Goal: Task Accomplishment & Management: Use online tool/utility

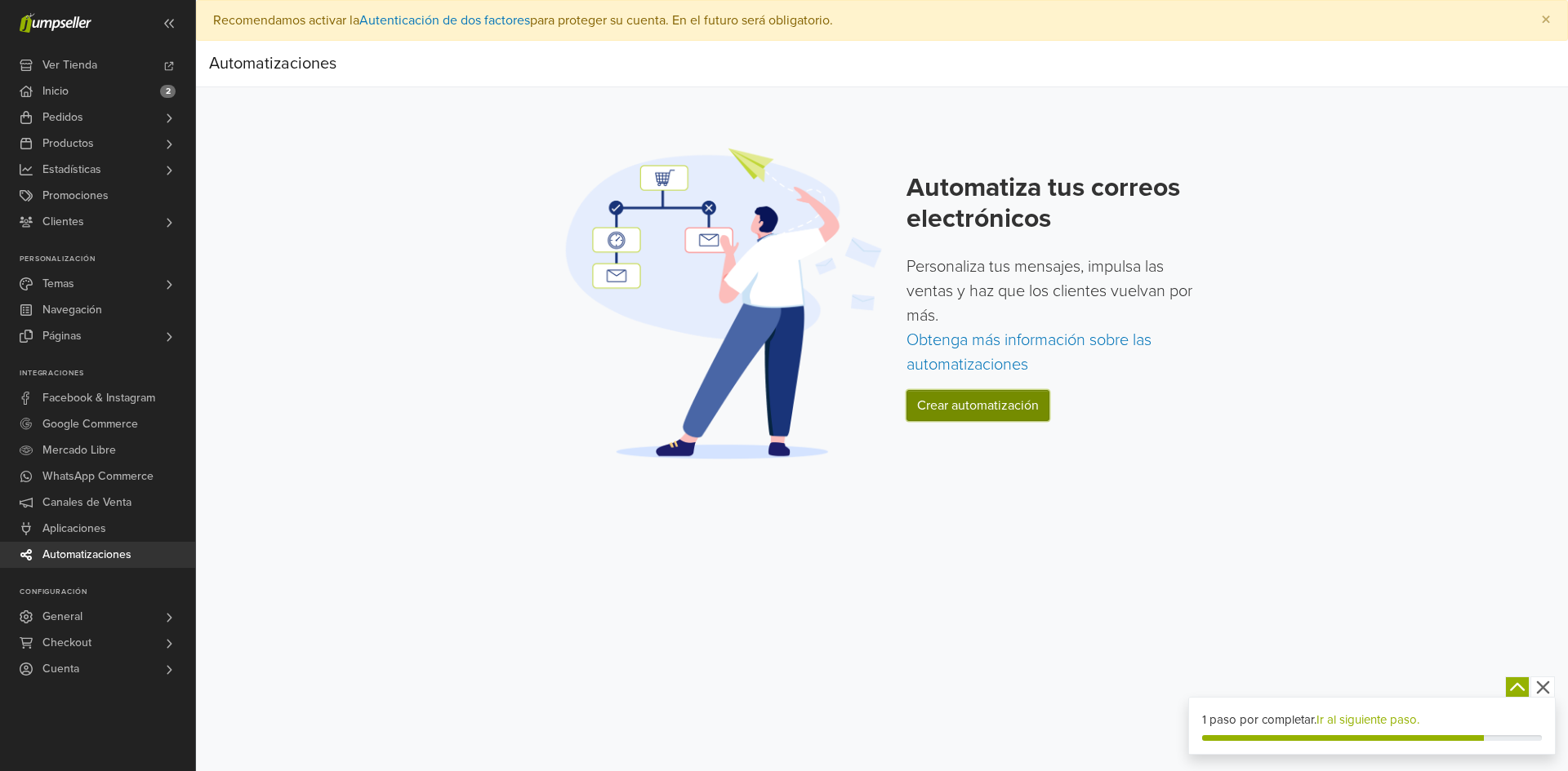
click at [948, 416] on link "Crear automatización" at bounding box center [977, 406] width 142 height 31
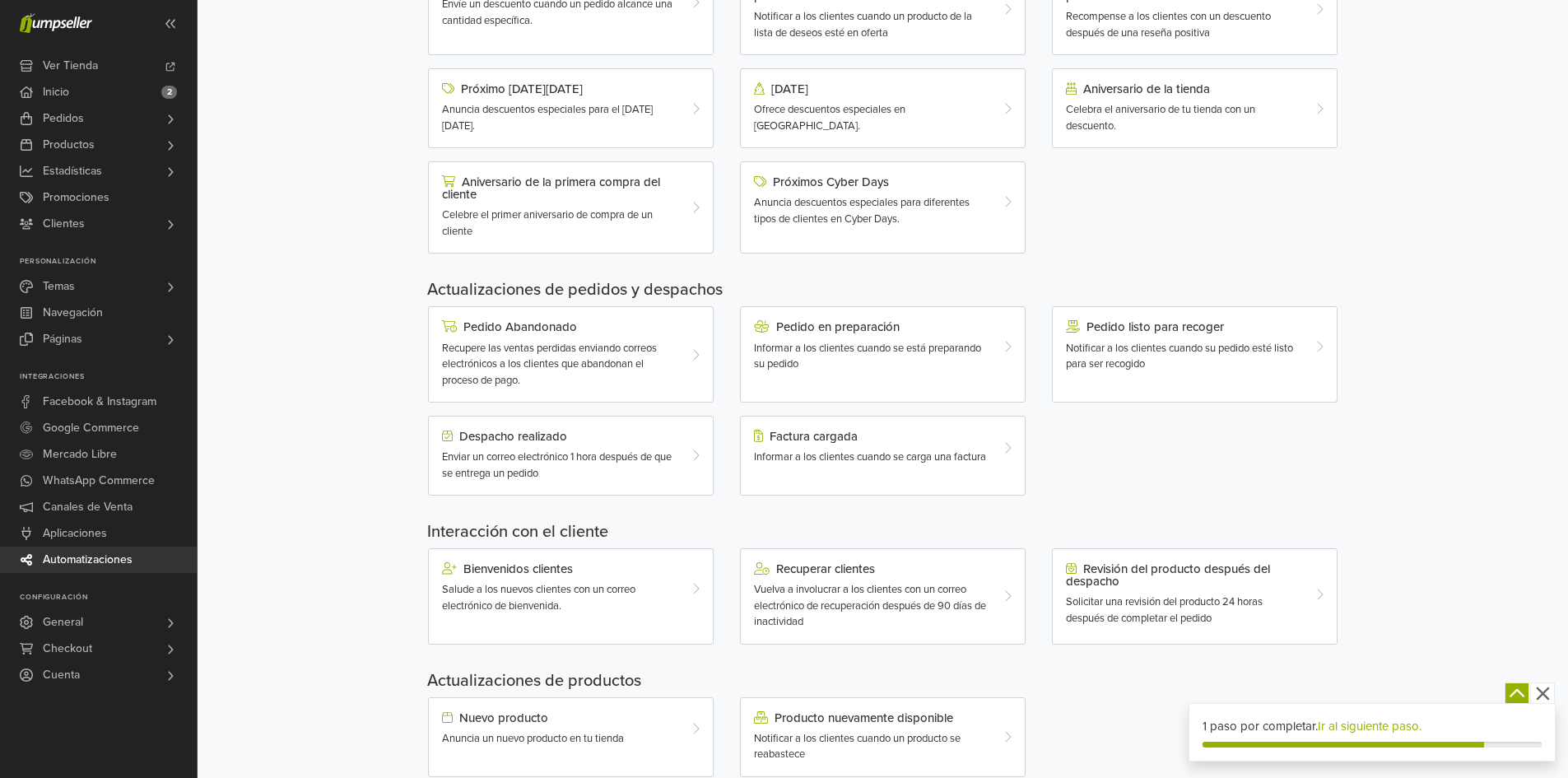
scroll to position [316, 0]
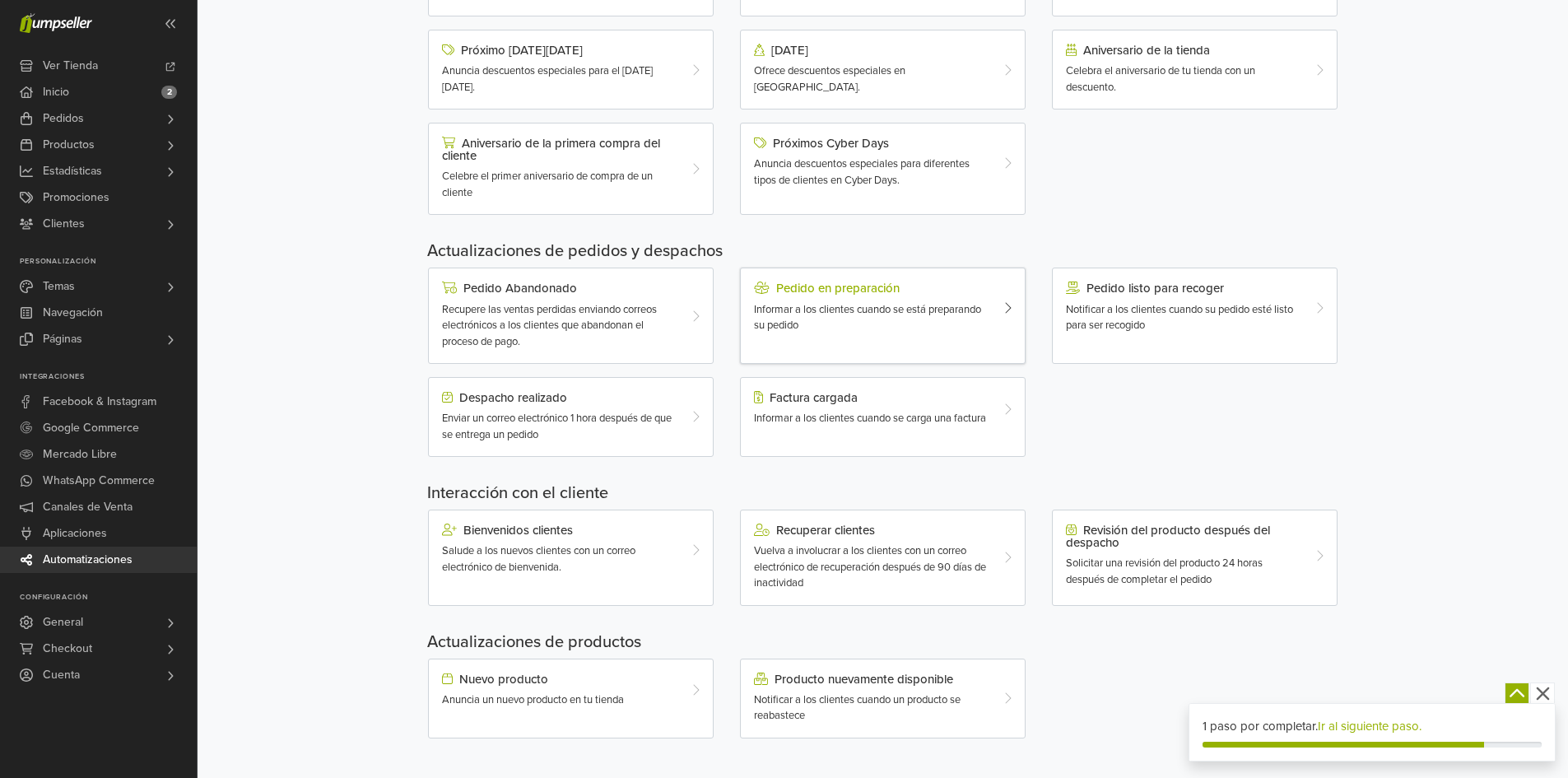
click at [876, 314] on span "Informar a los clientes cuando se está preparando su pedido" at bounding box center [868, 318] width 228 height 29
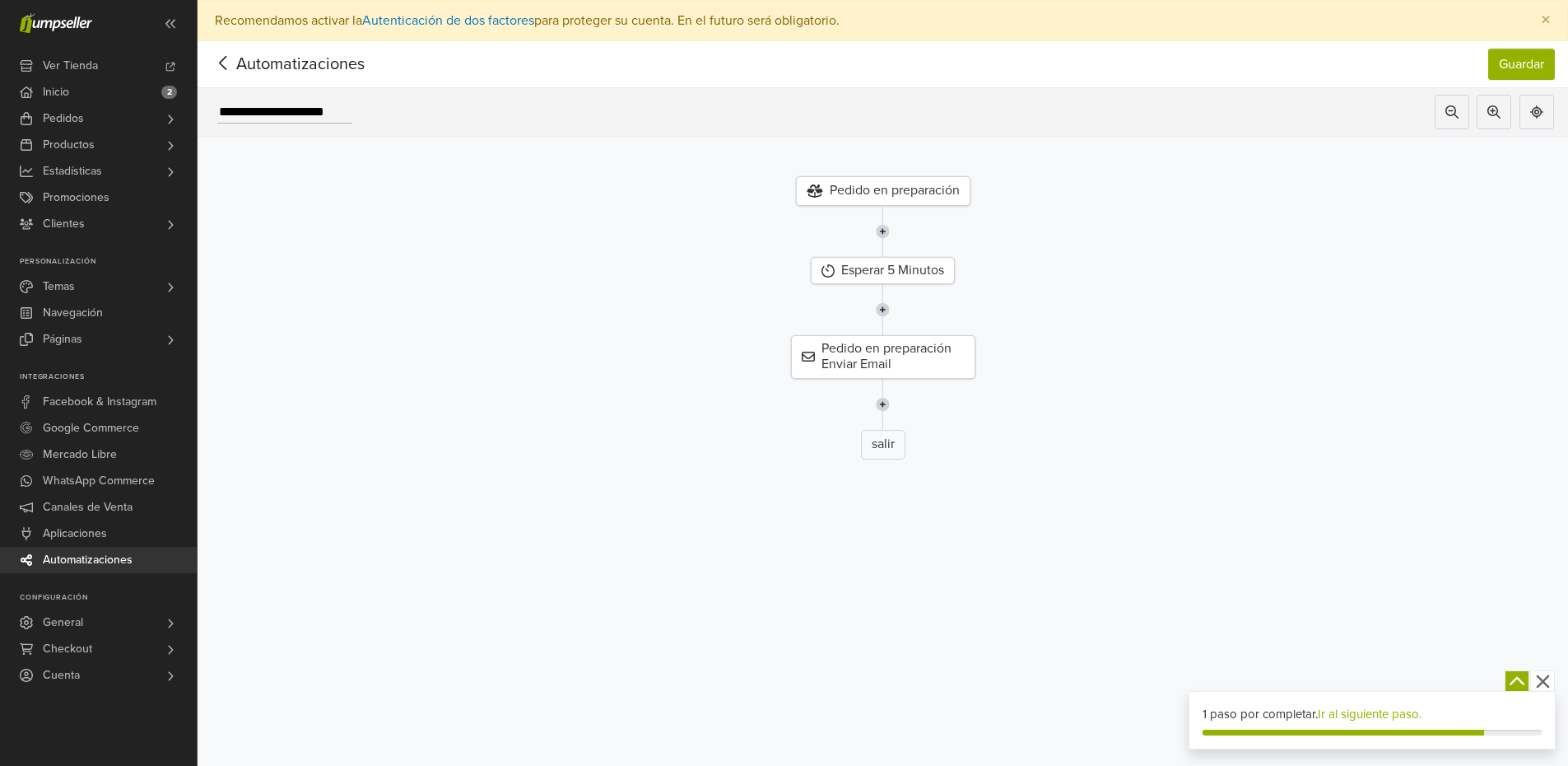
click at [873, 189] on div "Pedido en preparación" at bounding box center [883, 191] width 175 height 29
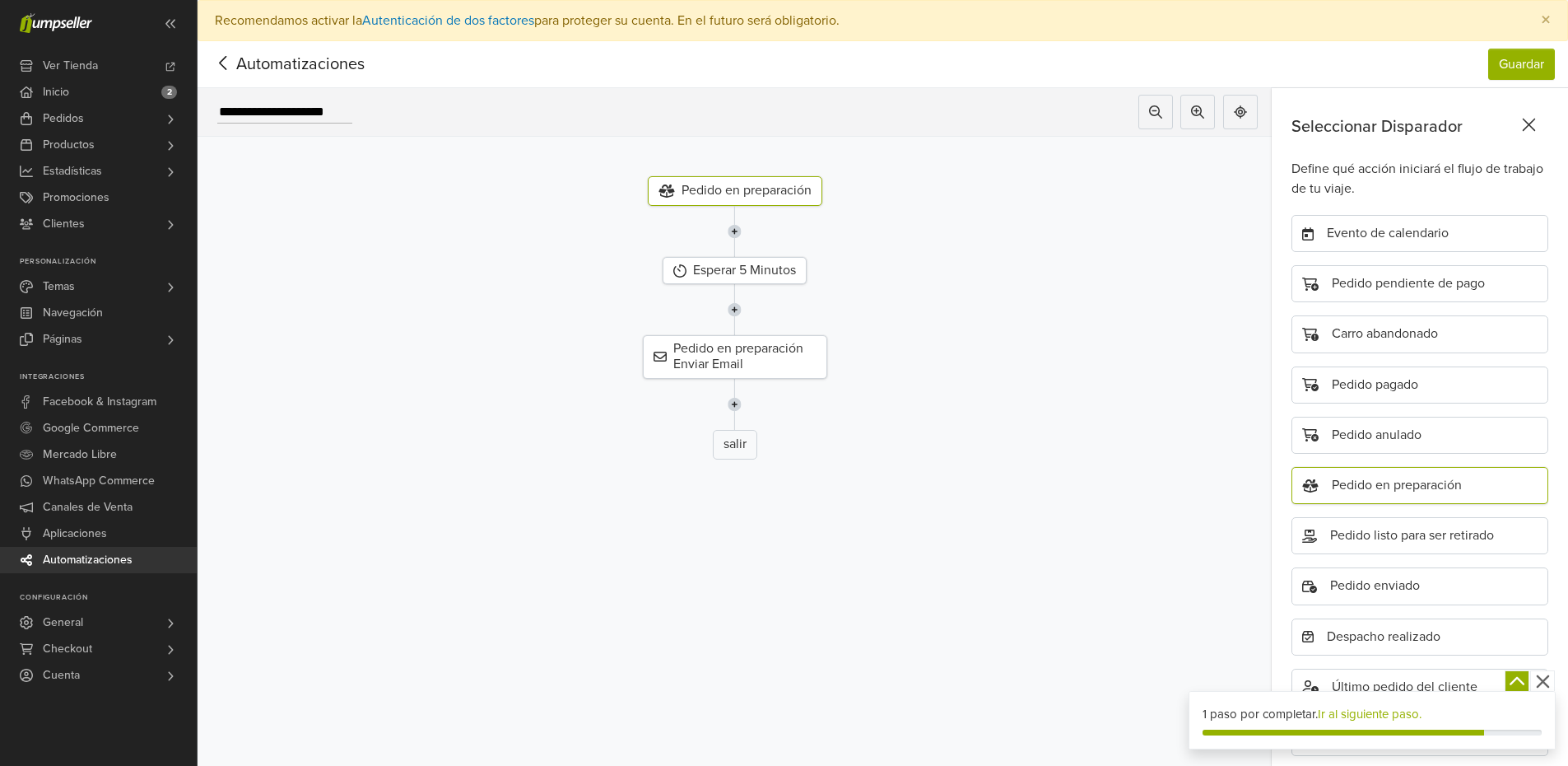
scroll to position [114, 0]
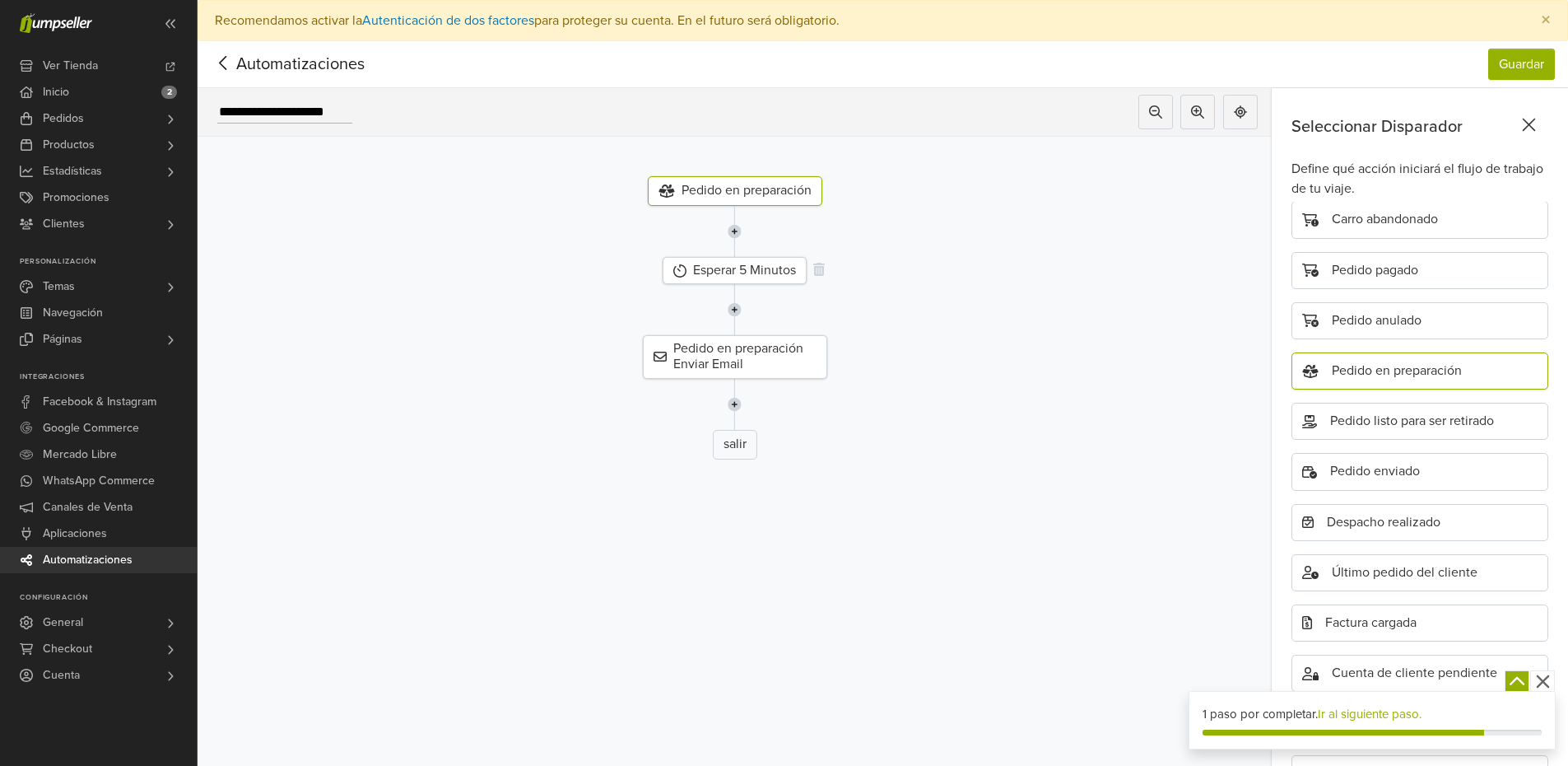
click at [764, 277] on div "Esperar 5 Minutos" at bounding box center [734, 271] width 144 height 27
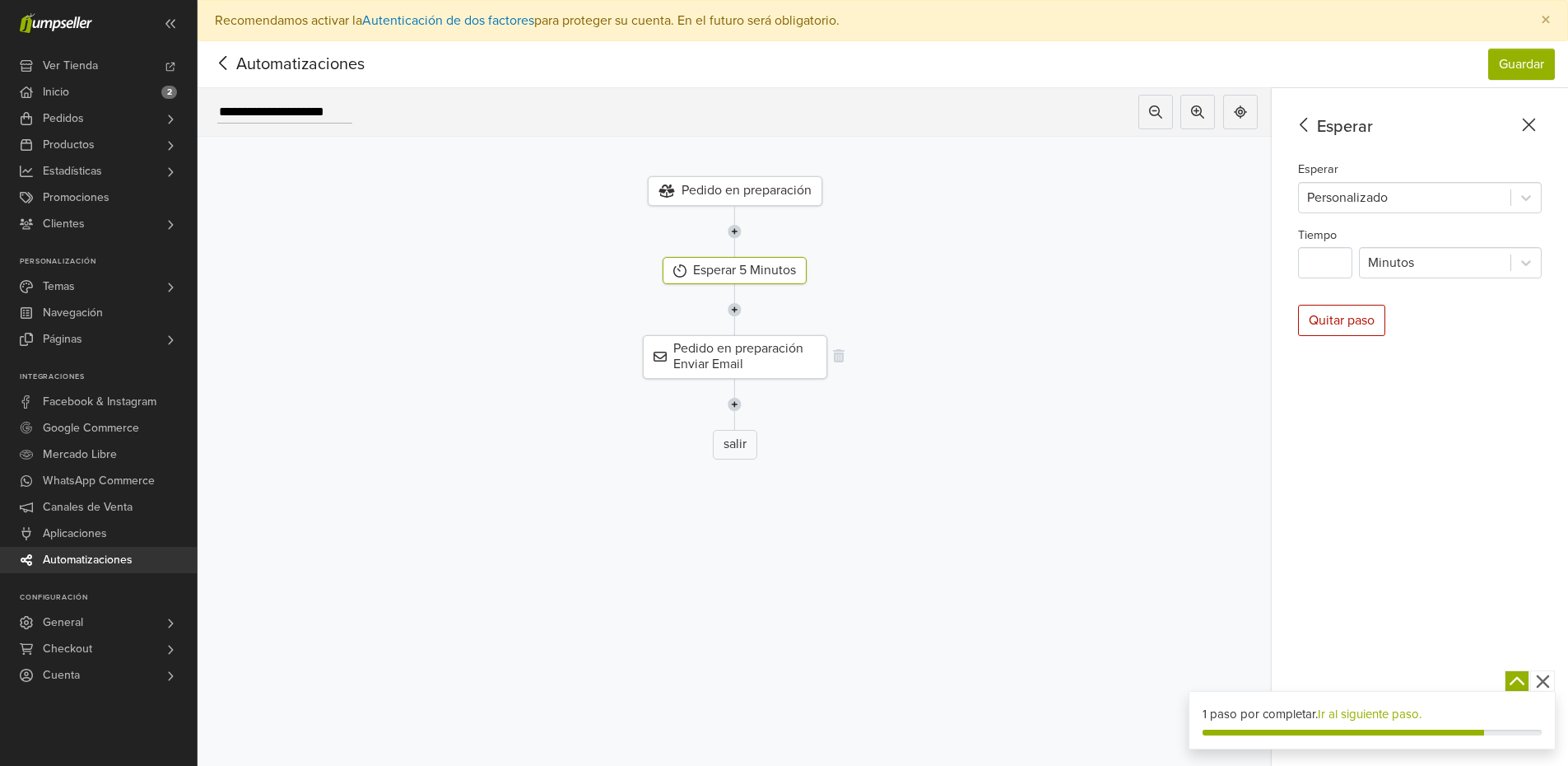
click at [761, 363] on div "Pedido en preparación Enviar Email" at bounding box center [735, 357] width 185 height 43
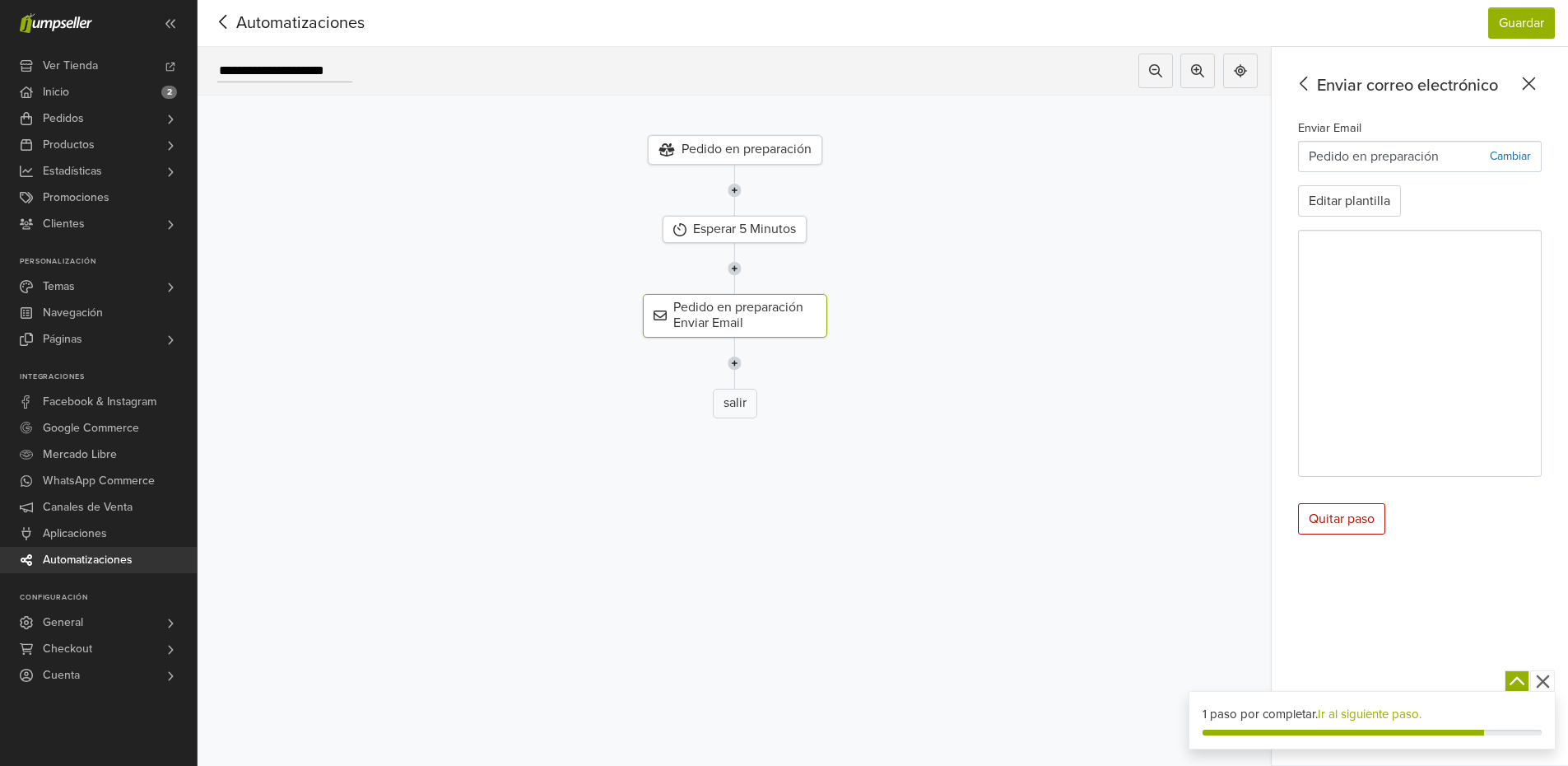
scroll to position [54, 0]
click at [260, 12] on span "Automatizaciones" at bounding box center [275, 22] width 128 height 24
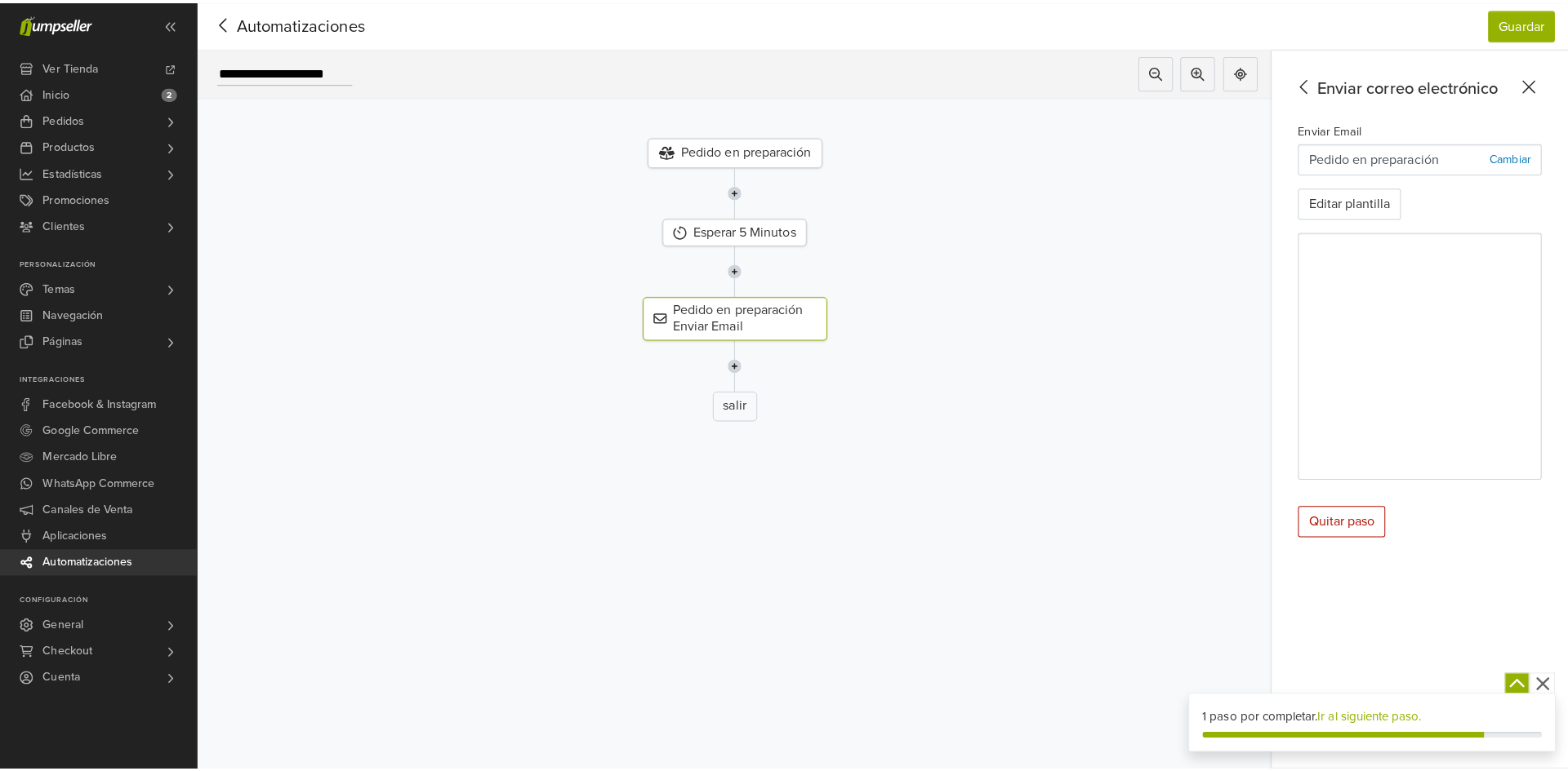
scroll to position [41, 0]
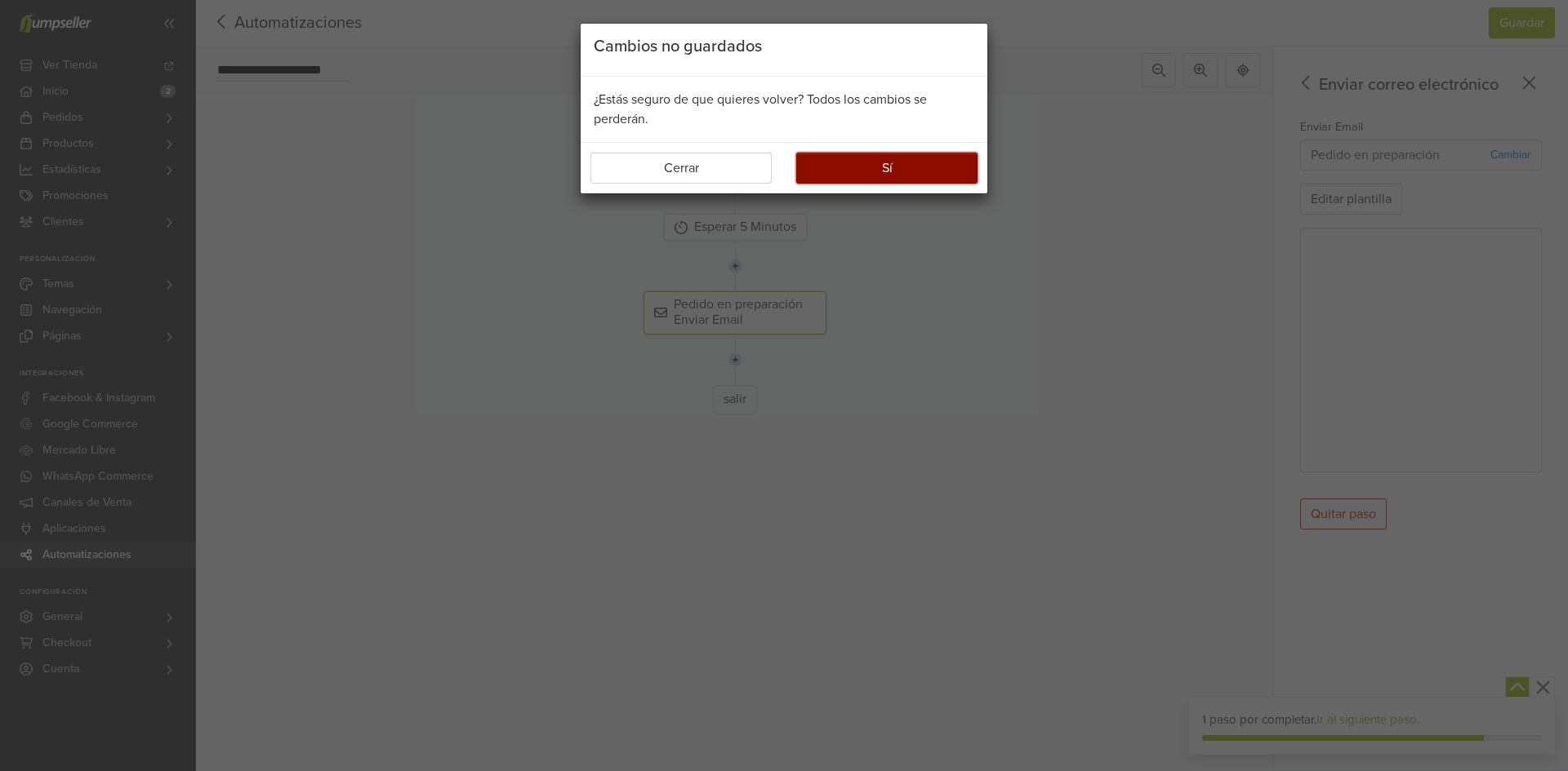
click at [895, 171] on button "Sí" at bounding box center [887, 169] width 181 height 31
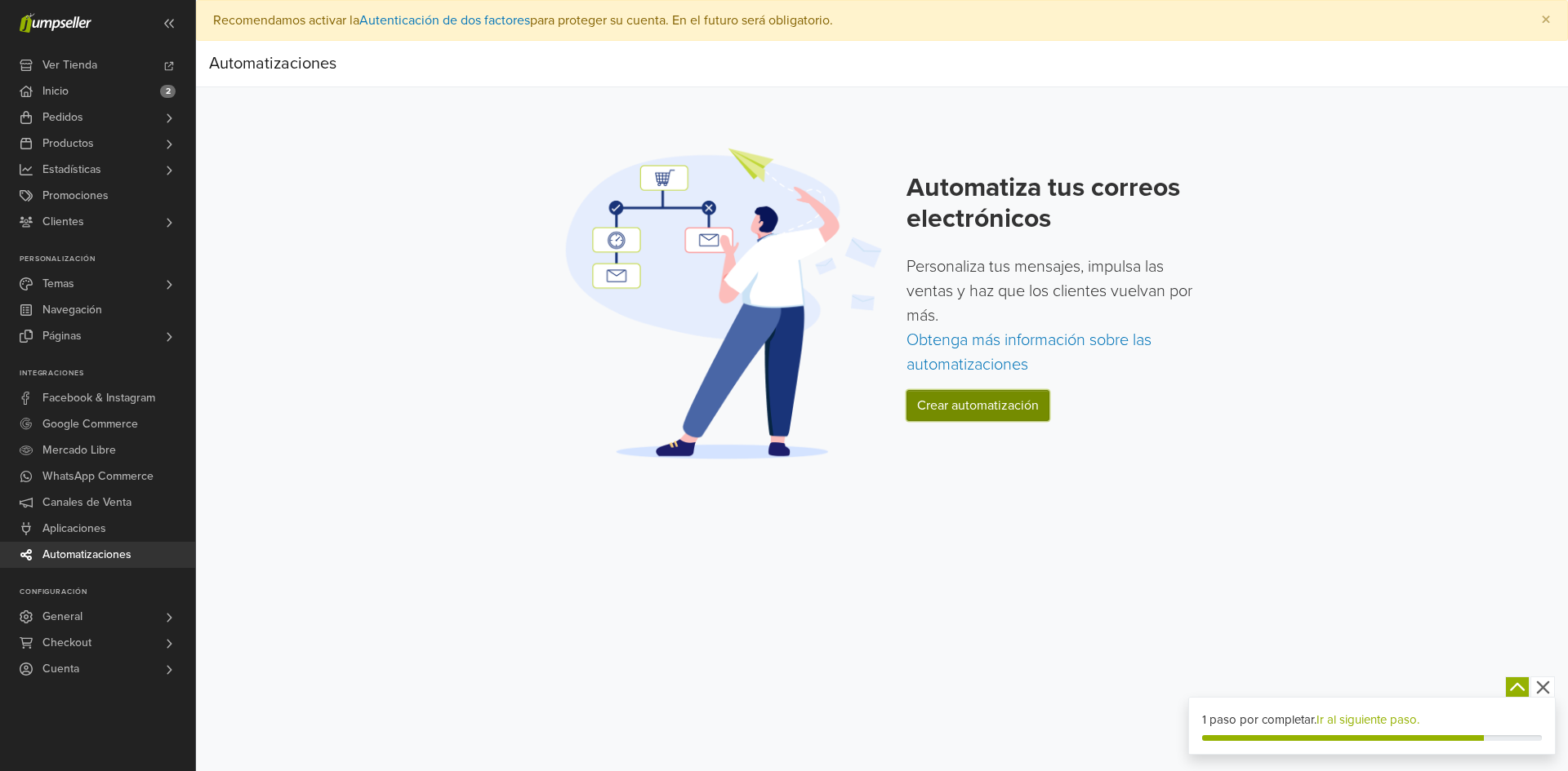
click at [969, 404] on link "Crear automatización" at bounding box center [977, 406] width 142 height 31
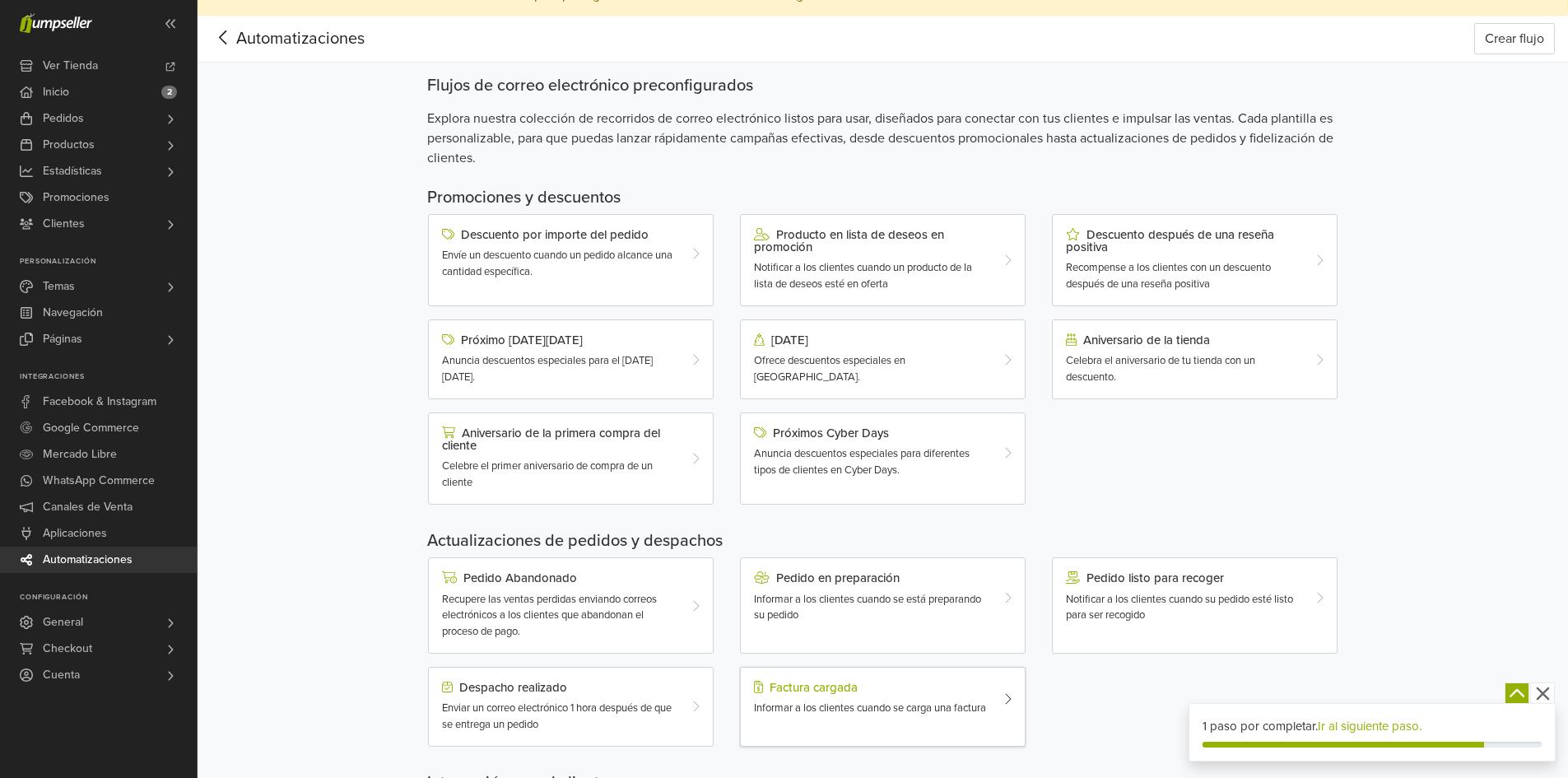
scroll to position [165, 0]
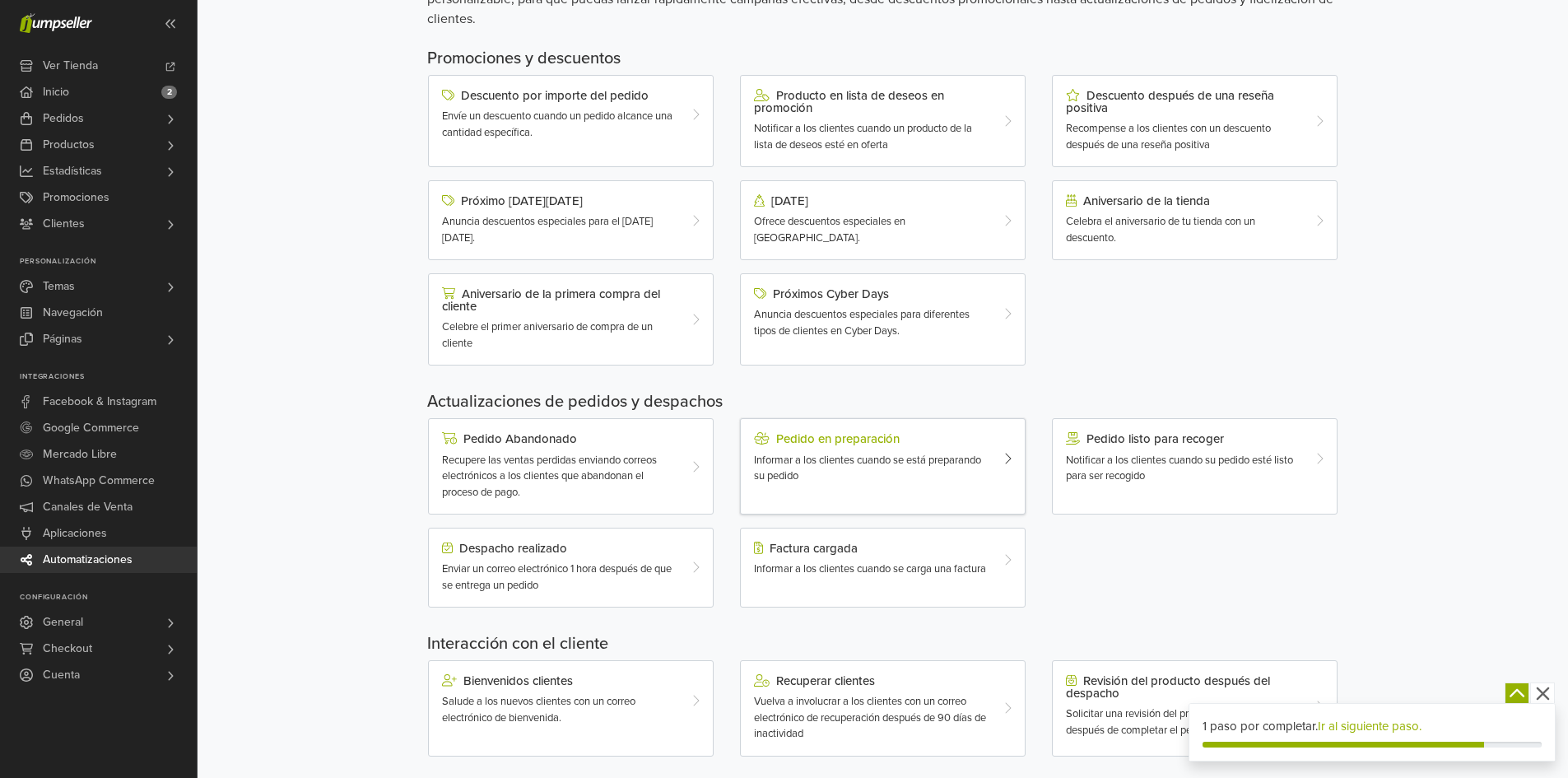
click at [910, 484] on div "Informar a los clientes cuando se está preparando su pedido" at bounding box center [871, 468] width 234 height 32
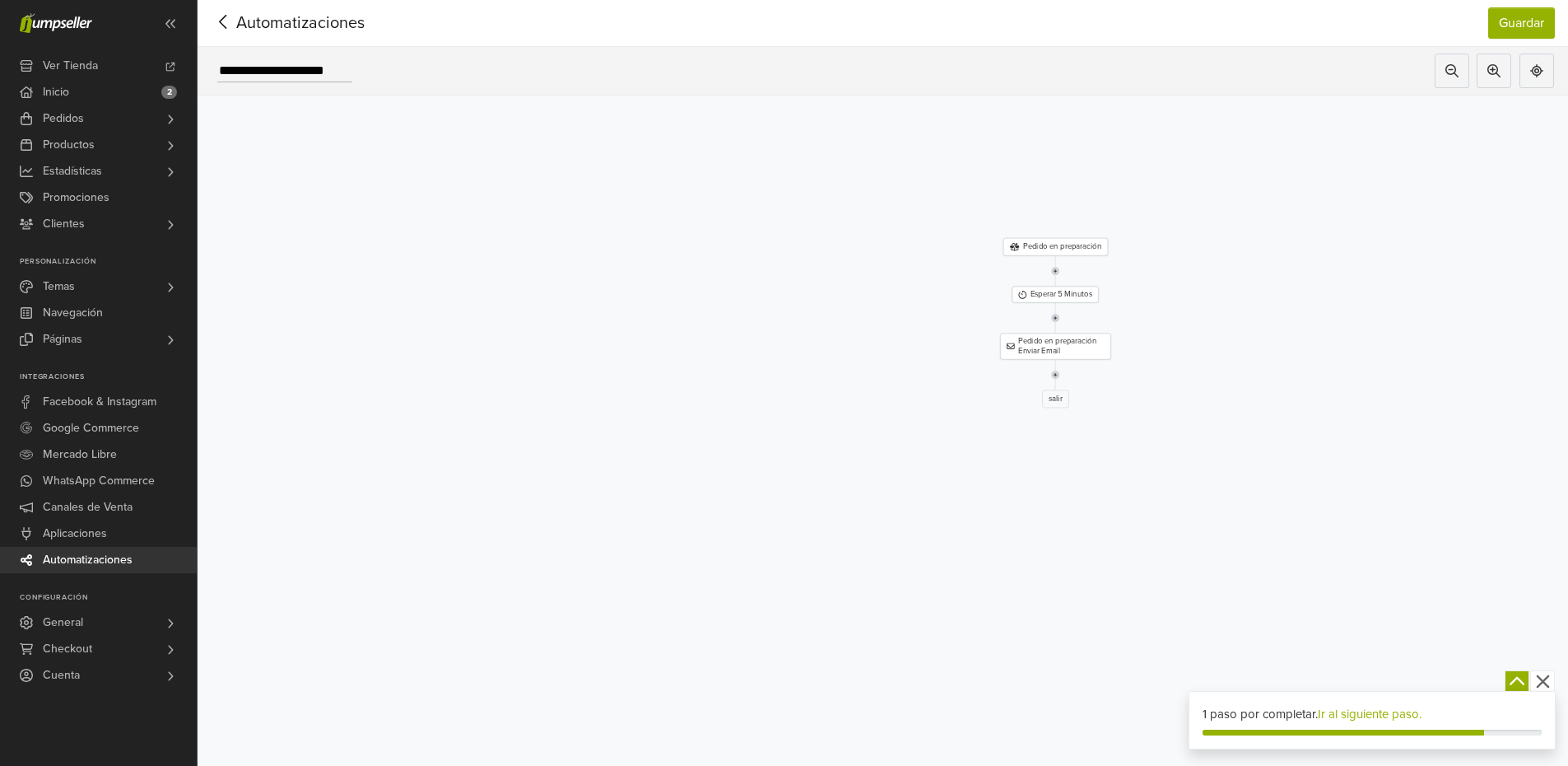
scroll to position [54, 0]
drag, startPoint x: 1220, startPoint y: 284, endPoint x: 911, endPoint y: 381, distance: 323.9
click at [911, 500] on div "Pedido en preparación Enviar Email" at bounding box center [709, 520] width 1256 height 39
click at [1522, 19] on button "Guardar" at bounding box center [1522, 23] width 66 height 31
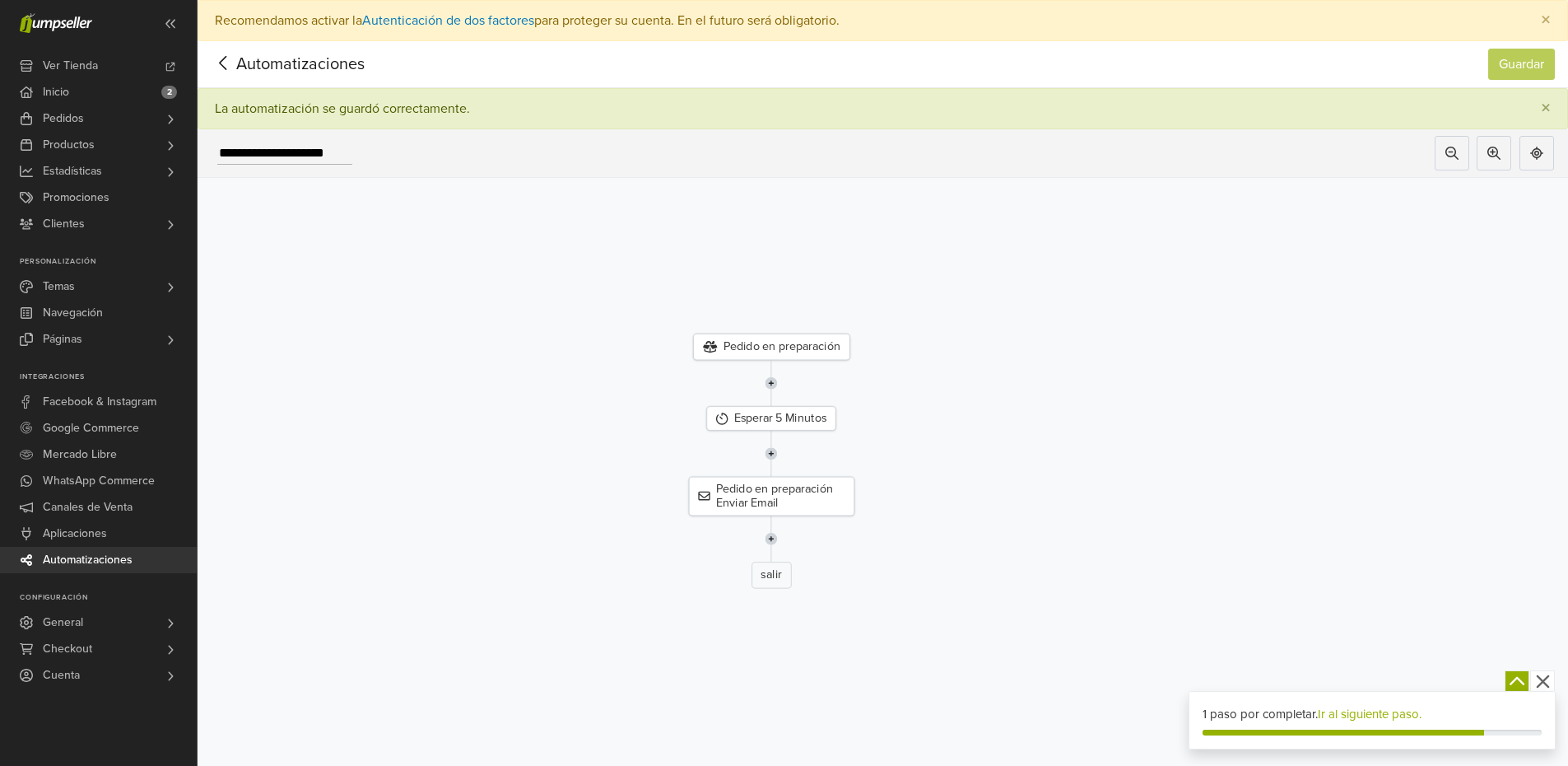
click at [255, 64] on span "Automatizaciones" at bounding box center [275, 64] width 128 height 24
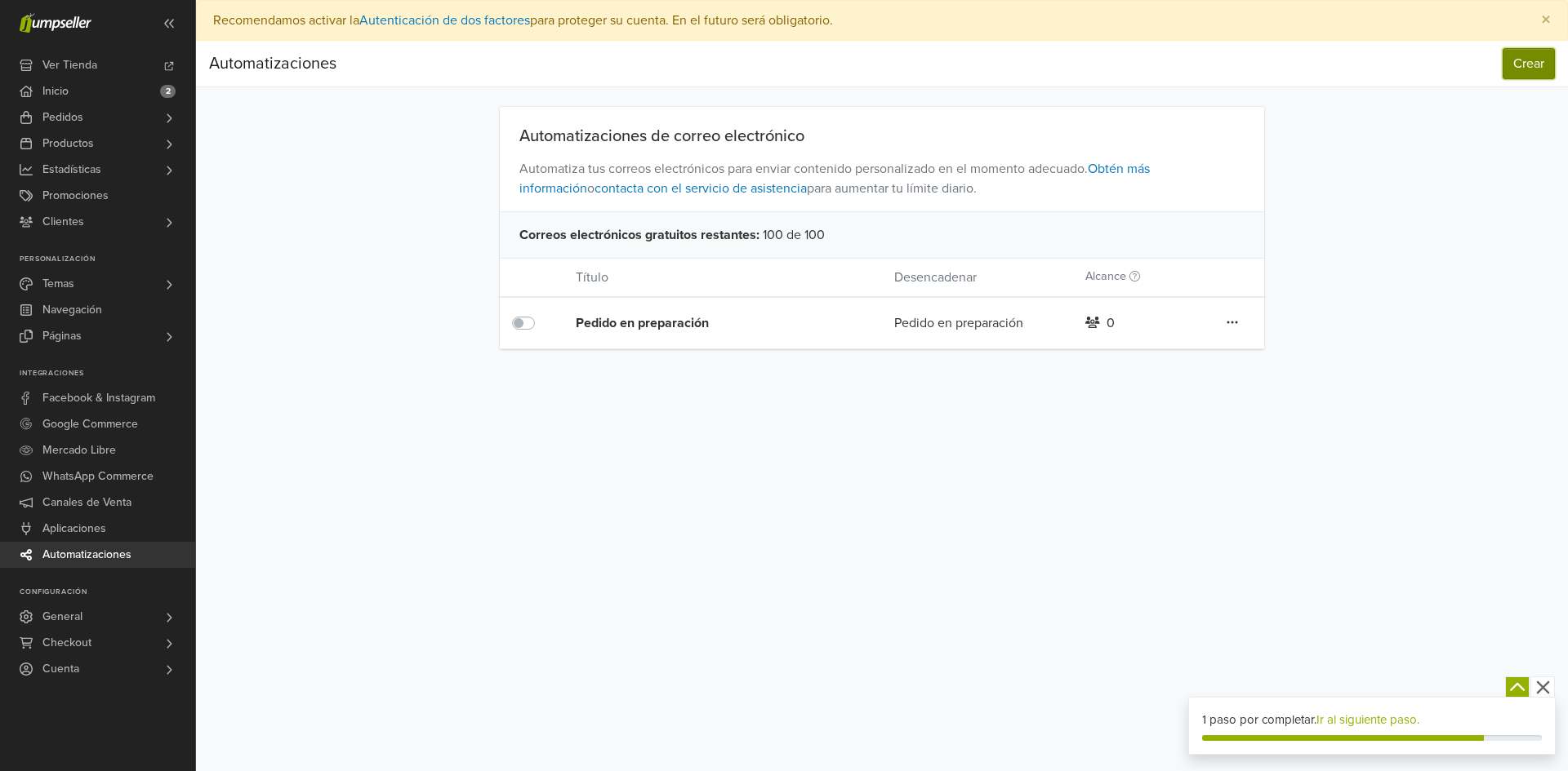
click at [1514, 54] on button "Crear" at bounding box center [1529, 64] width 52 height 31
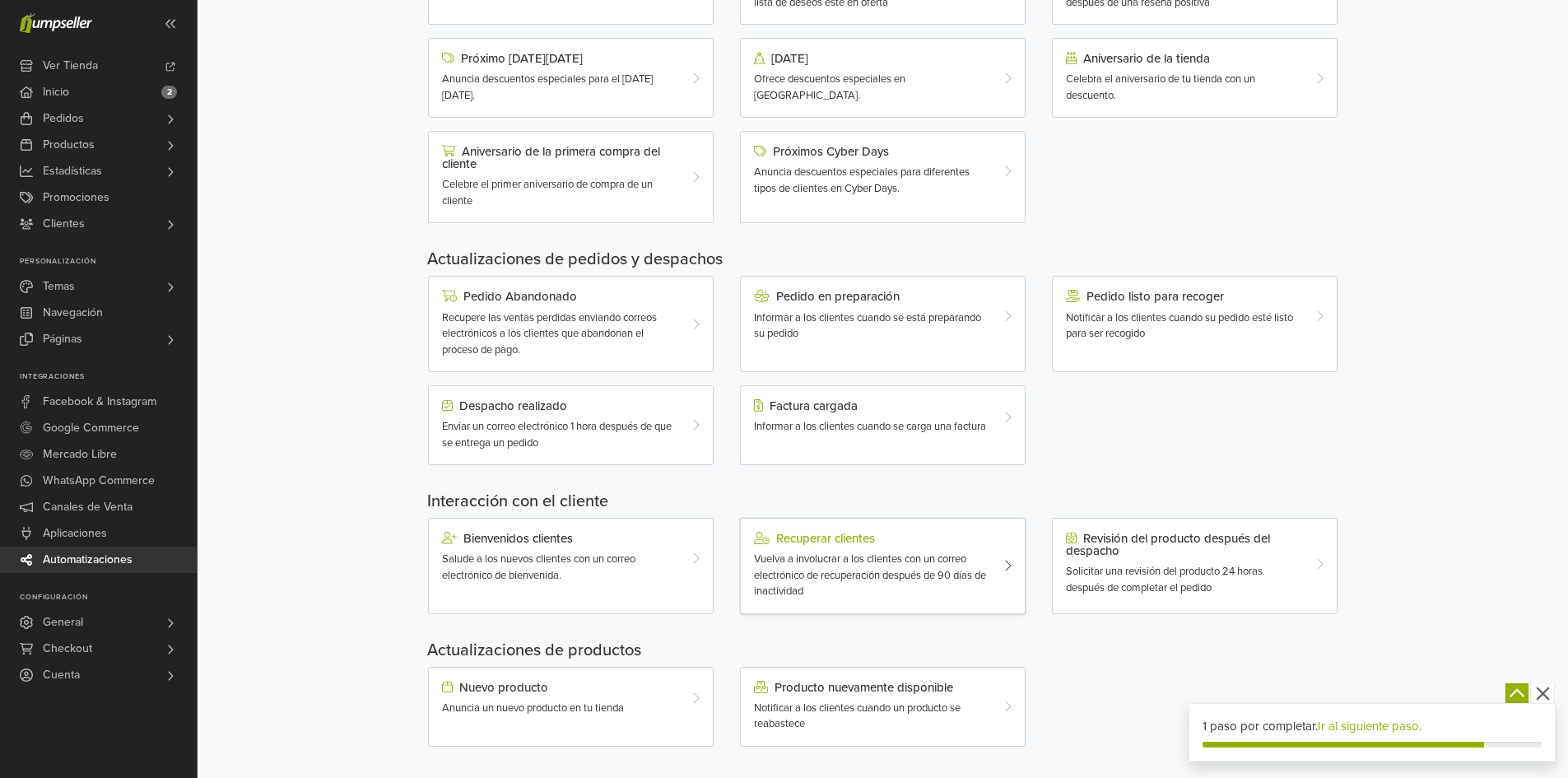
scroll to position [316, 0]
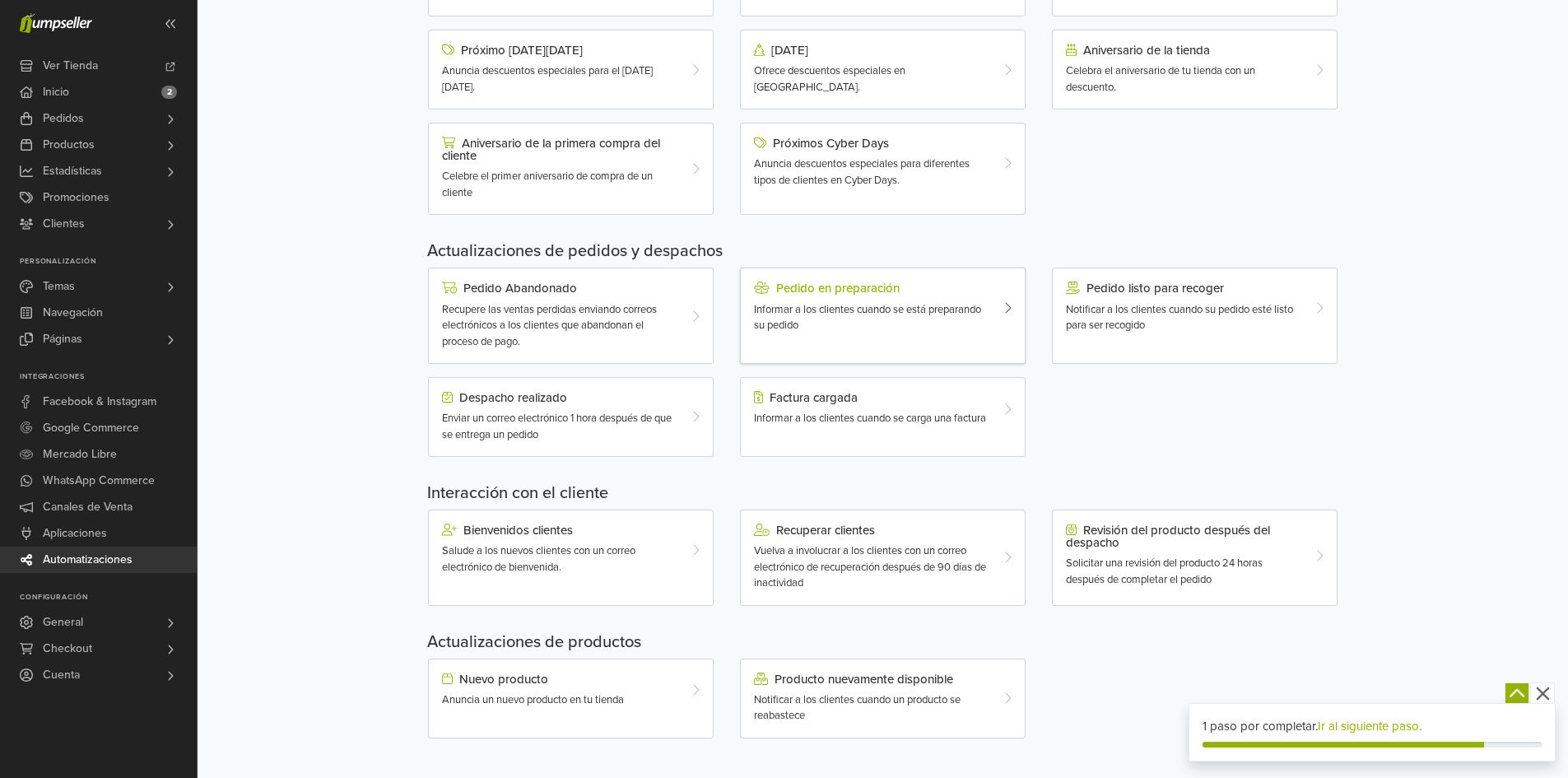
click at [975, 312] on span "Informar a los clientes cuando se está preparando su pedido" at bounding box center [868, 318] width 228 height 29
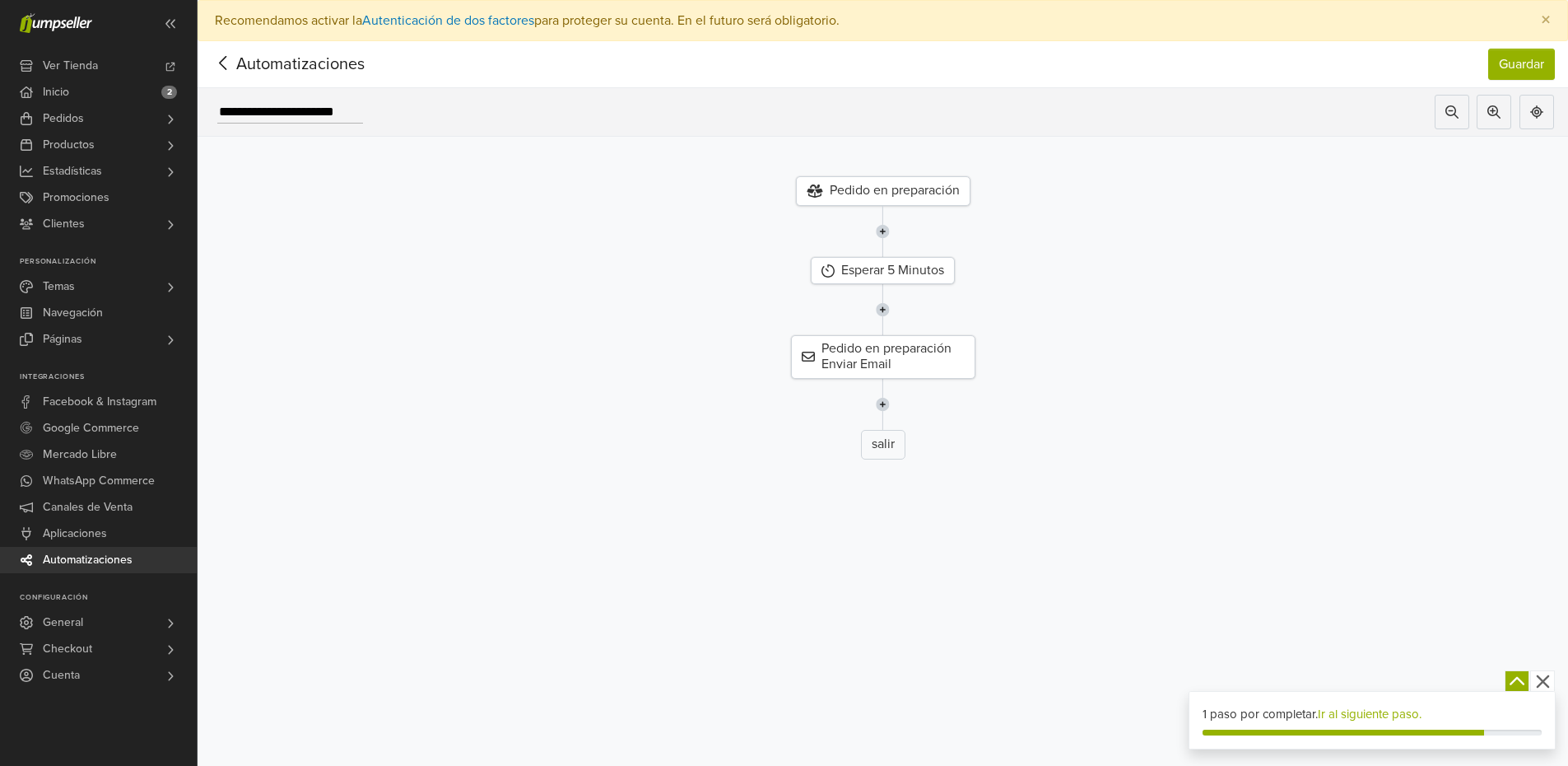
click at [231, 60] on icon at bounding box center [224, 63] width 25 height 21
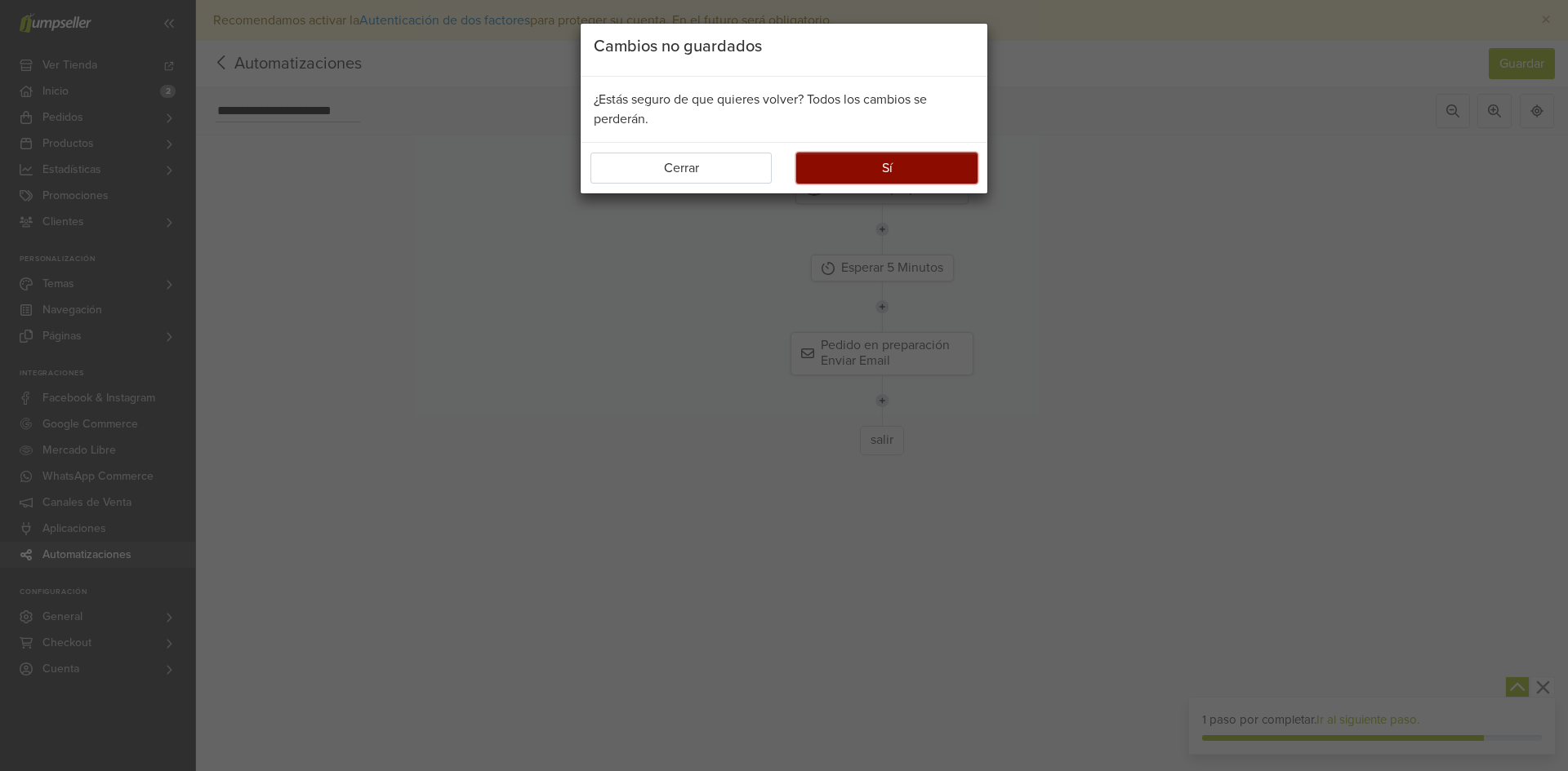
click at [894, 167] on button "Sí" at bounding box center [887, 169] width 181 height 31
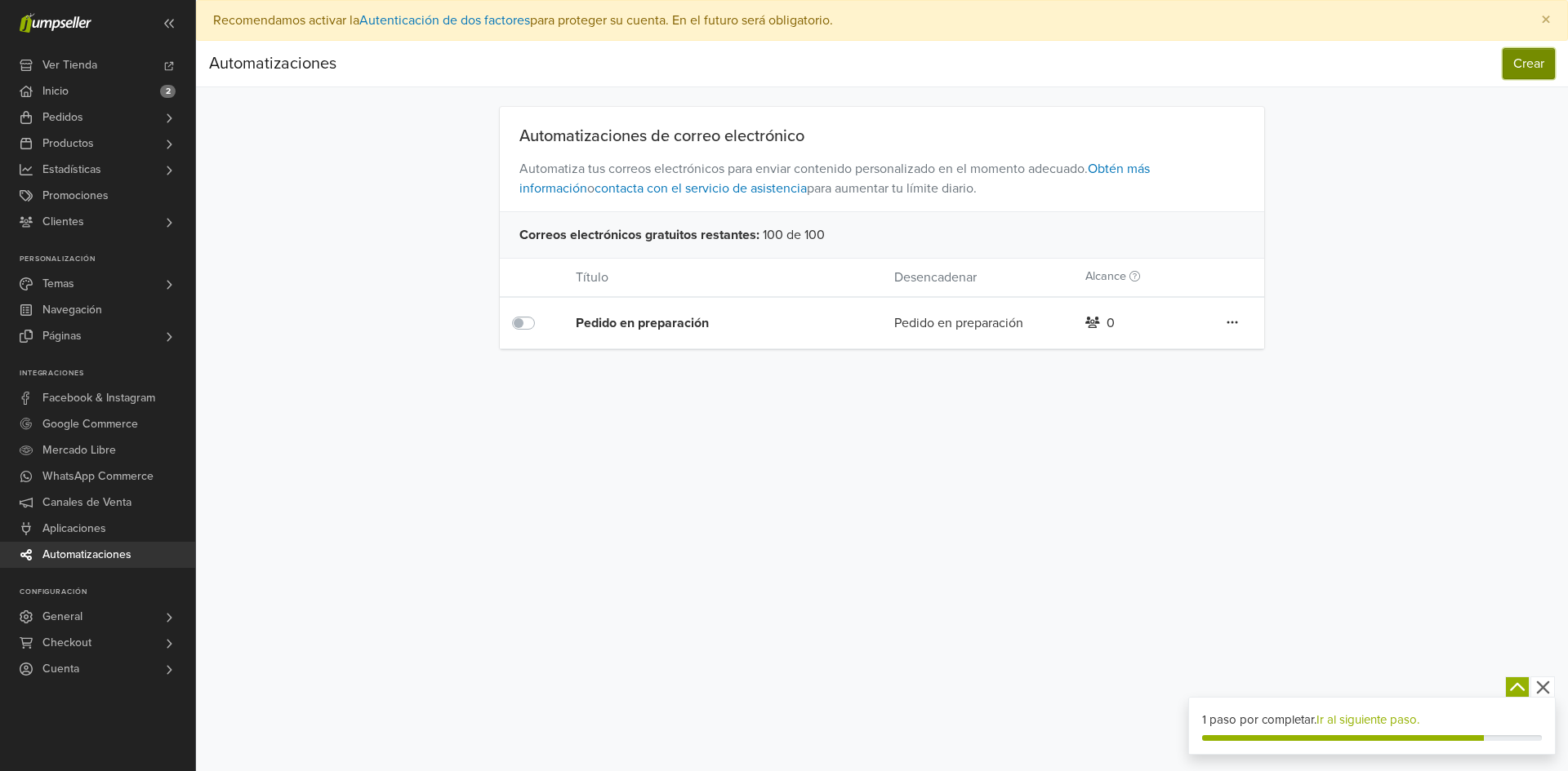
click at [1515, 60] on button "Crear" at bounding box center [1529, 64] width 52 height 31
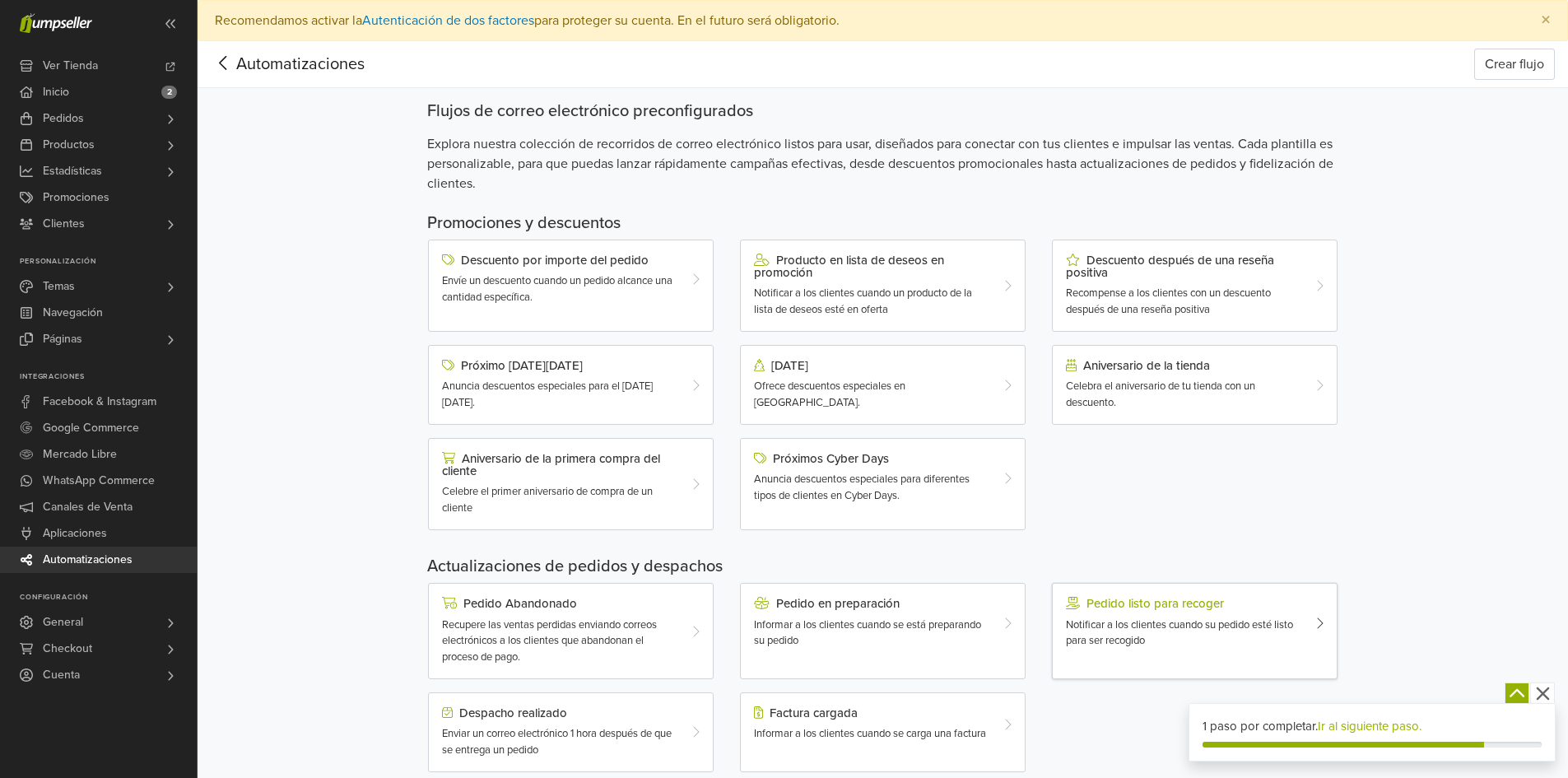
click at [1250, 629] on span "Notificar a los clientes cuando su pedido esté listo para ser recogido" at bounding box center [1179, 633] width 228 height 29
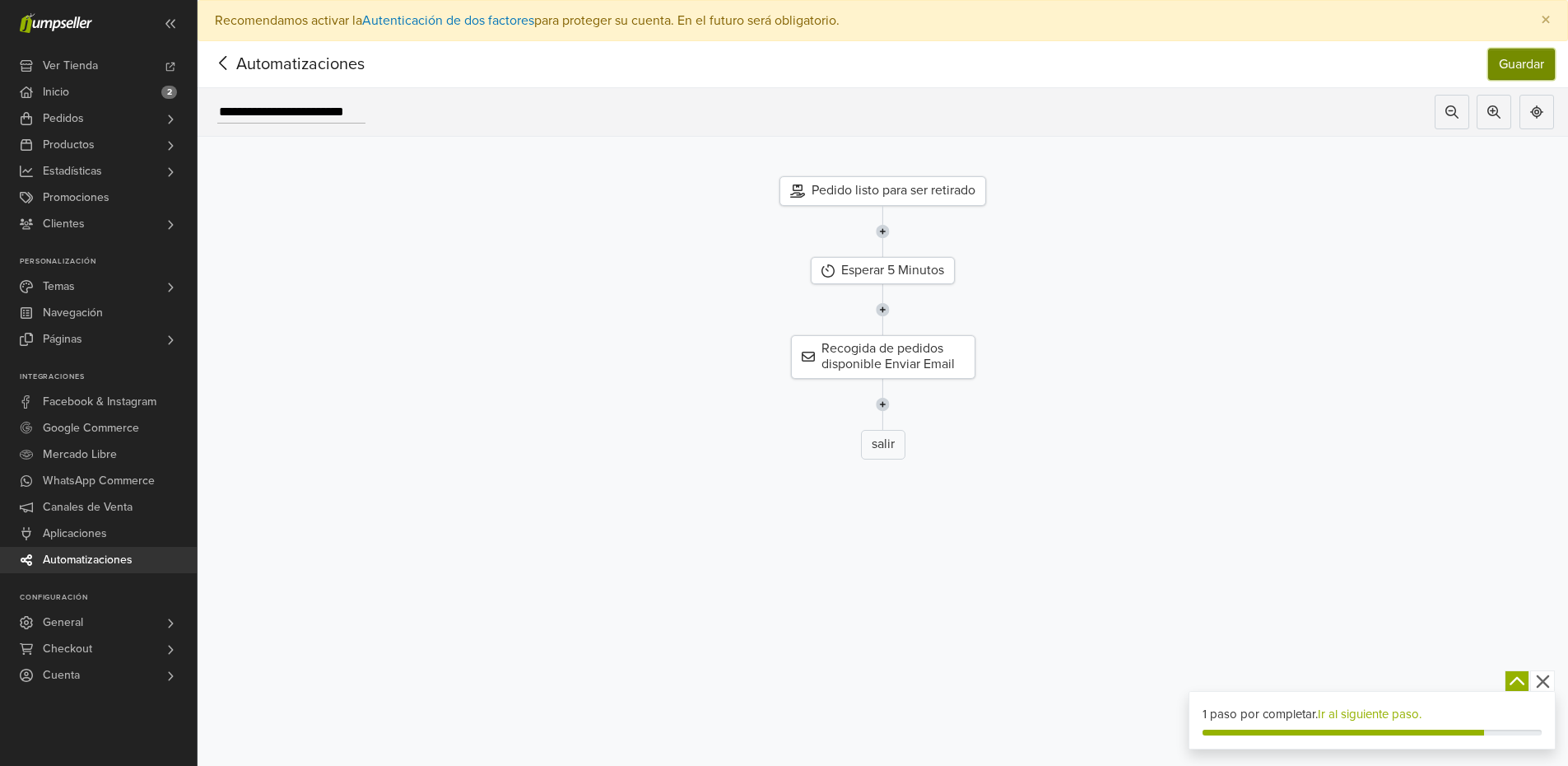
click at [1510, 65] on button "Guardar" at bounding box center [1522, 64] width 66 height 31
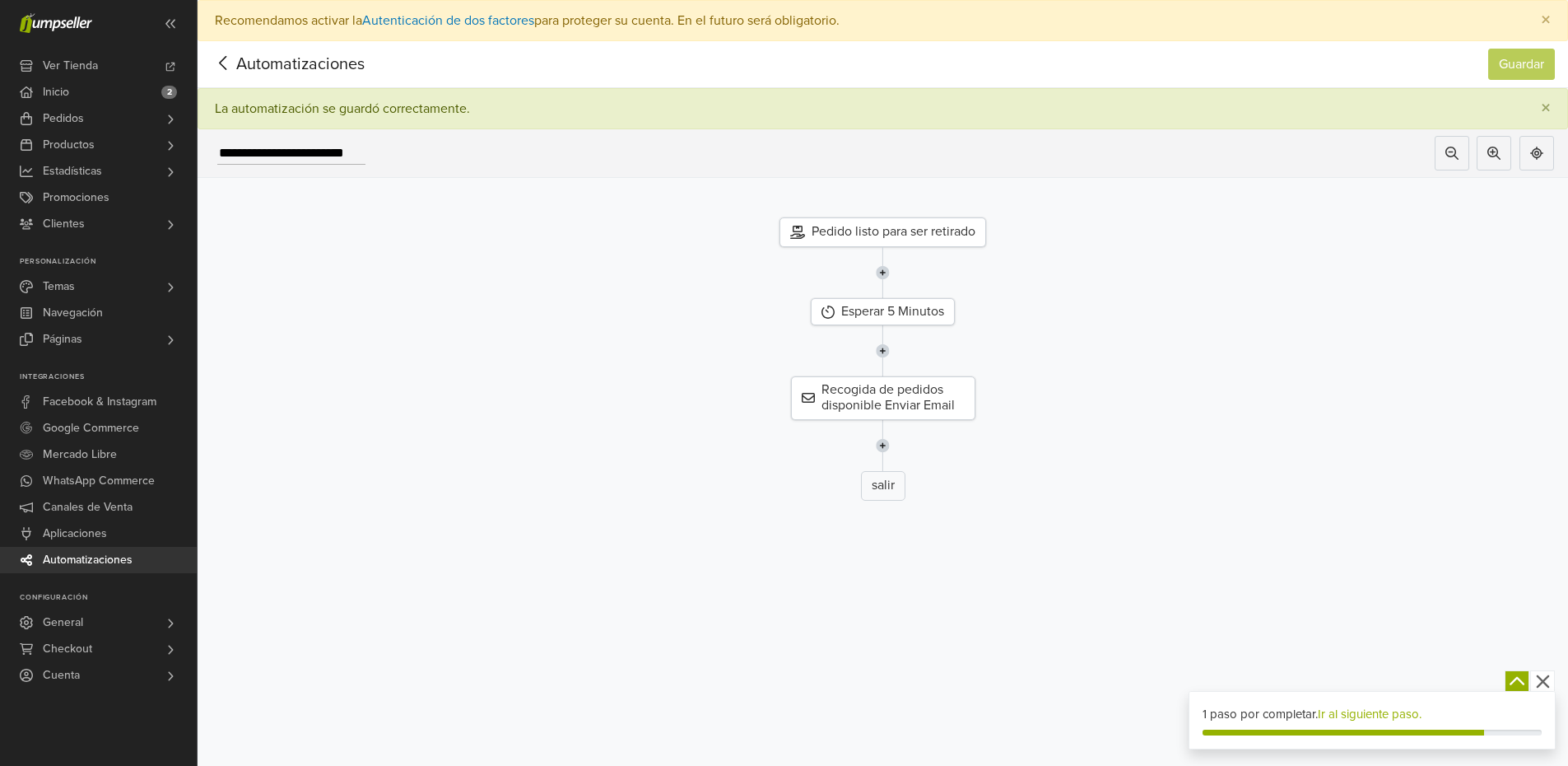
click at [225, 64] on icon at bounding box center [224, 63] width 25 height 21
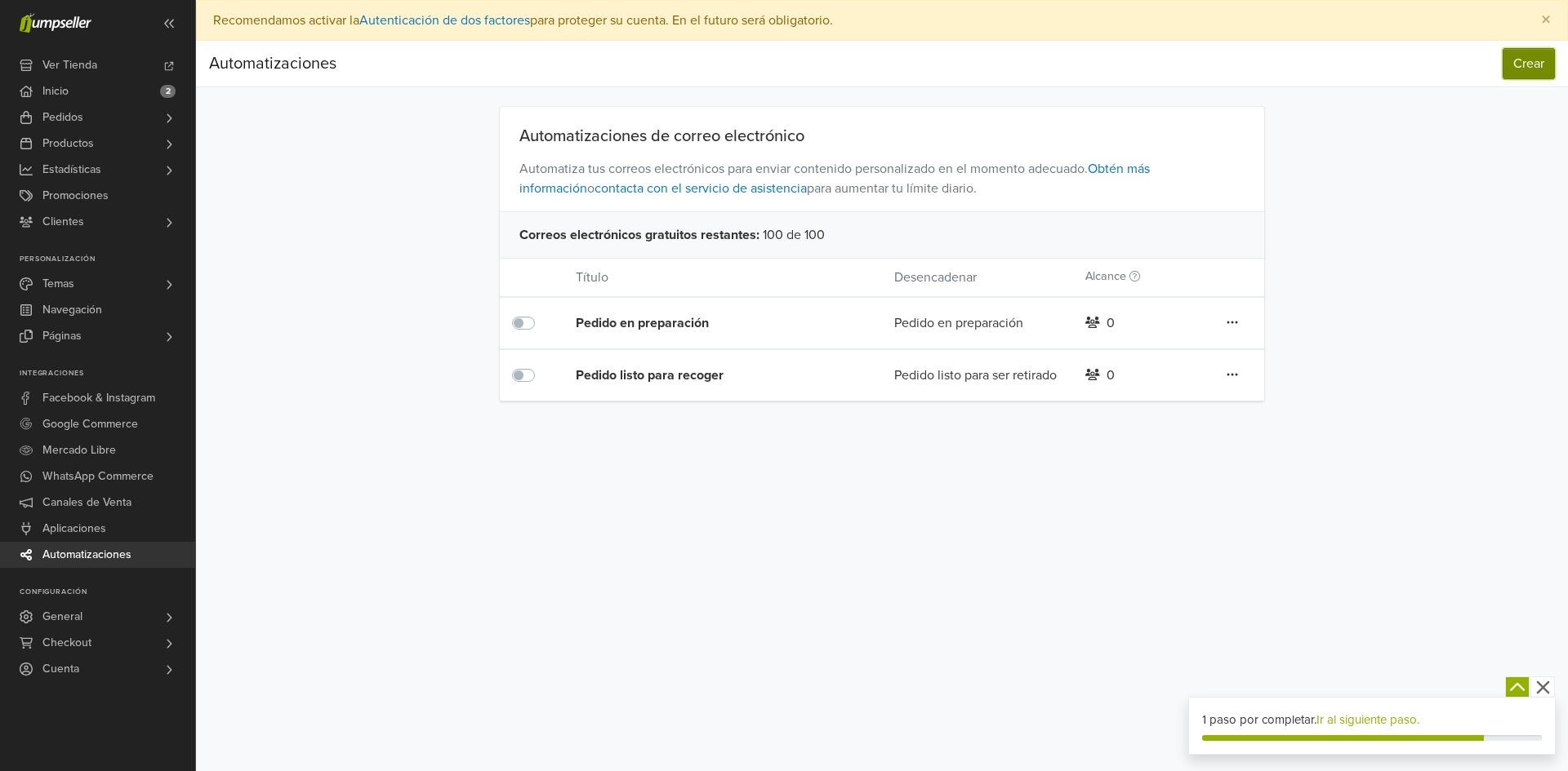
click at [1509, 64] on button "Crear" at bounding box center [1529, 64] width 52 height 31
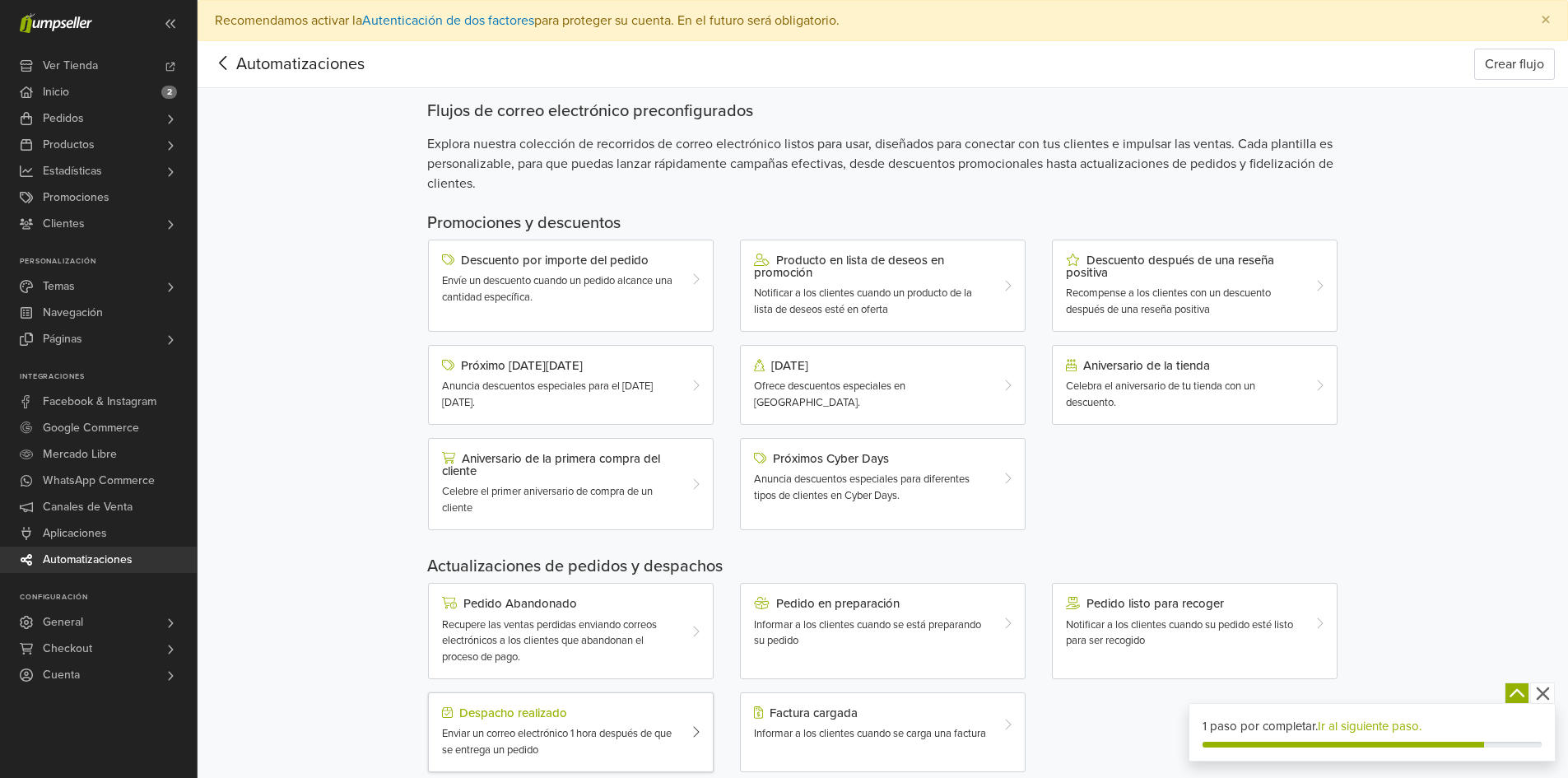
click at [557, 740] on span "Enviar un correo electrónico 1 hora después de que se entrega un pedido" at bounding box center [557, 742] width 230 height 29
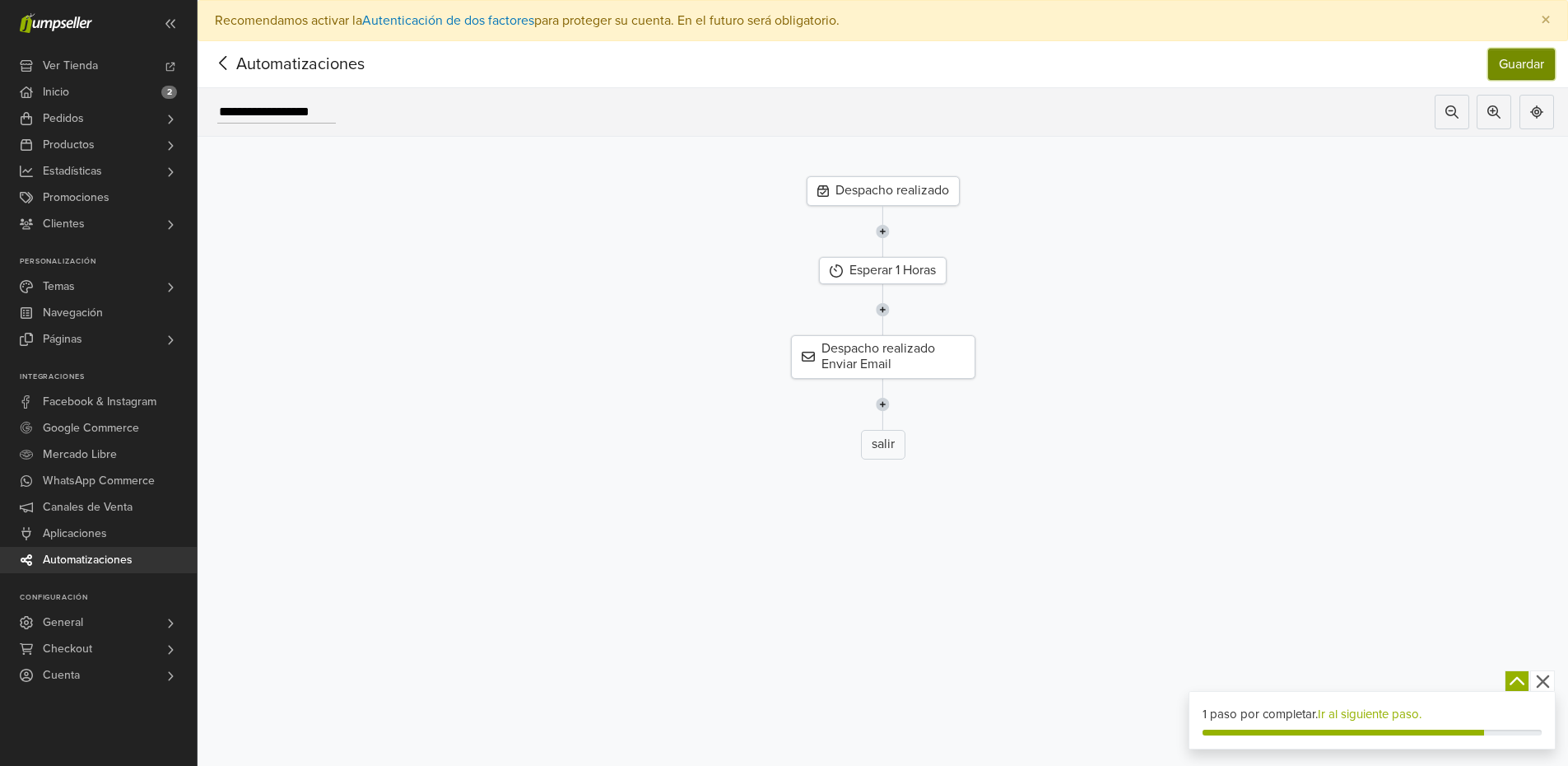
click at [1519, 65] on button "Guardar" at bounding box center [1522, 64] width 66 height 31
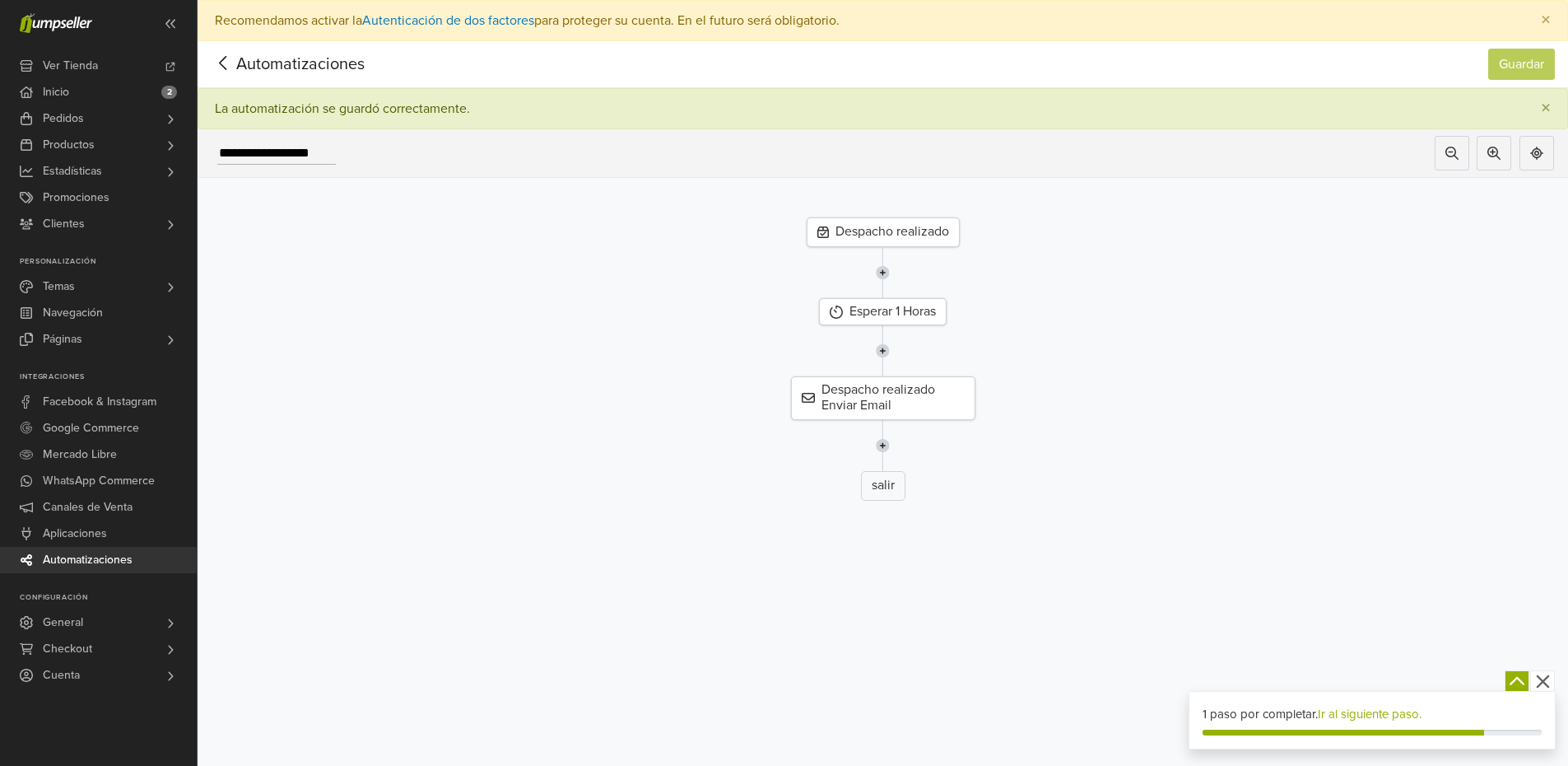
click at [247, 66] on span "Automatizaciones" at bounding box center [275, 64] width 128 height 24
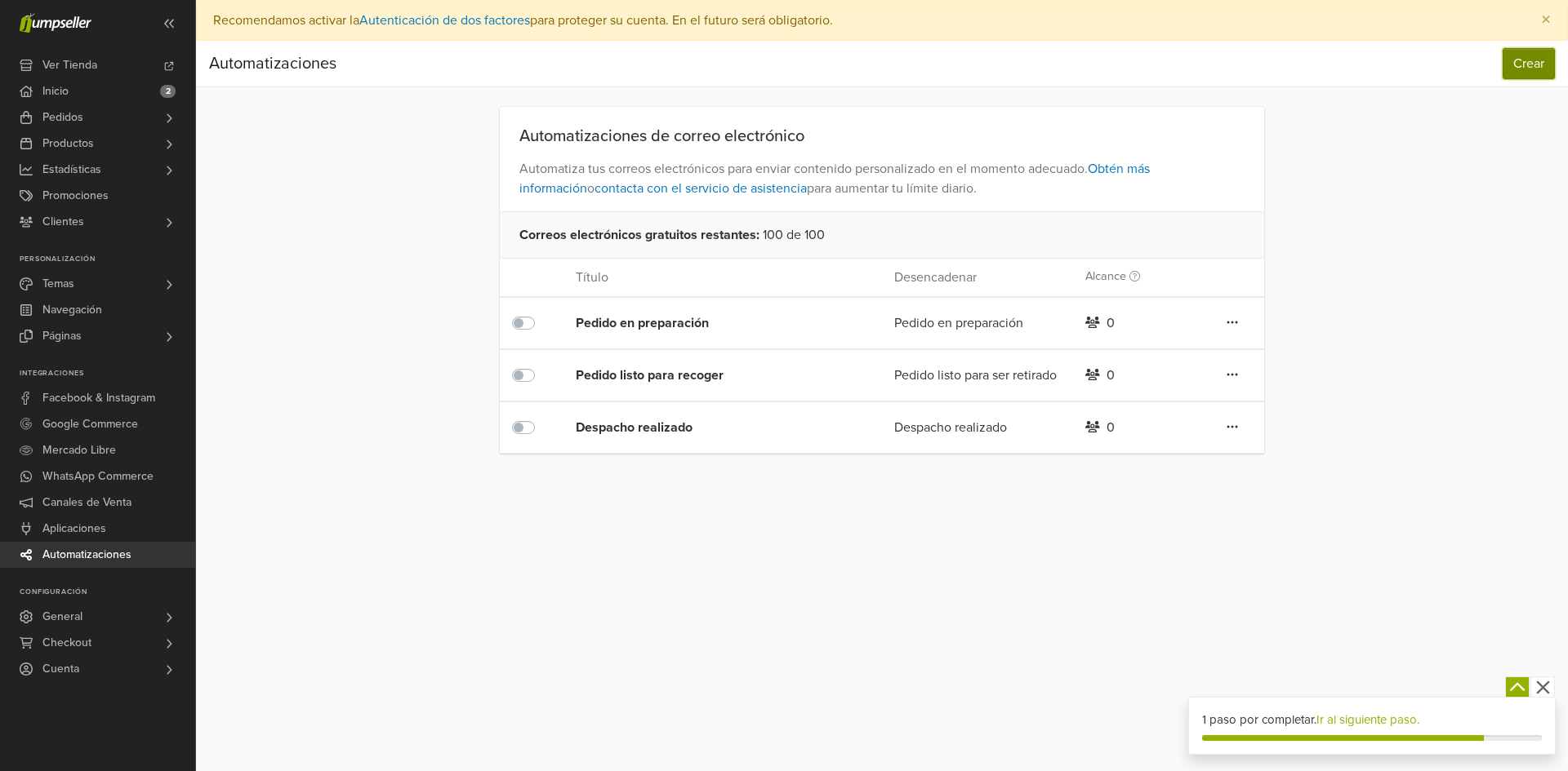
click at [1538, 72] on button "Crear" at bounding box center [1529, 64] width 52 height 31
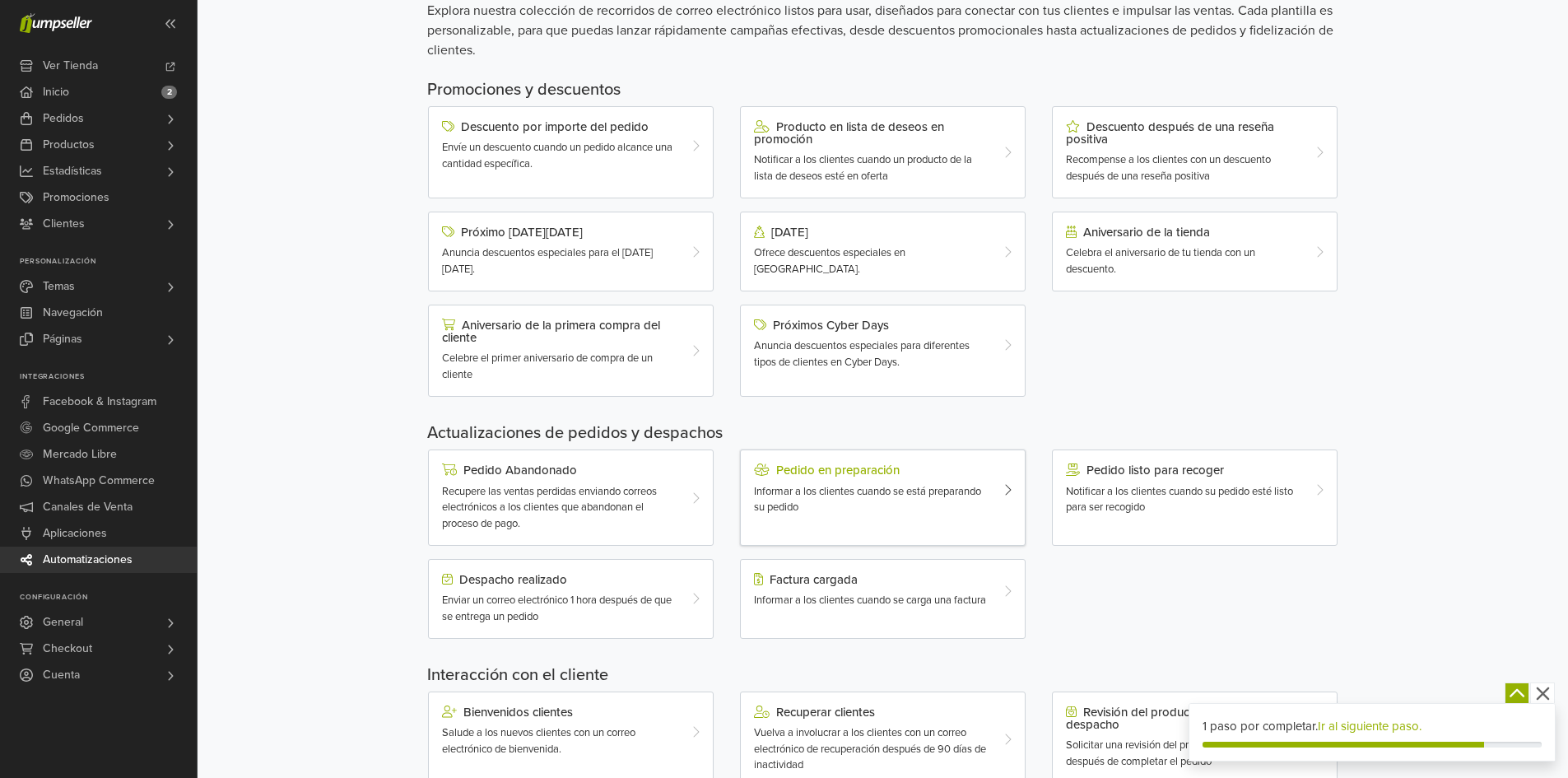
scroll to position [165, 0]
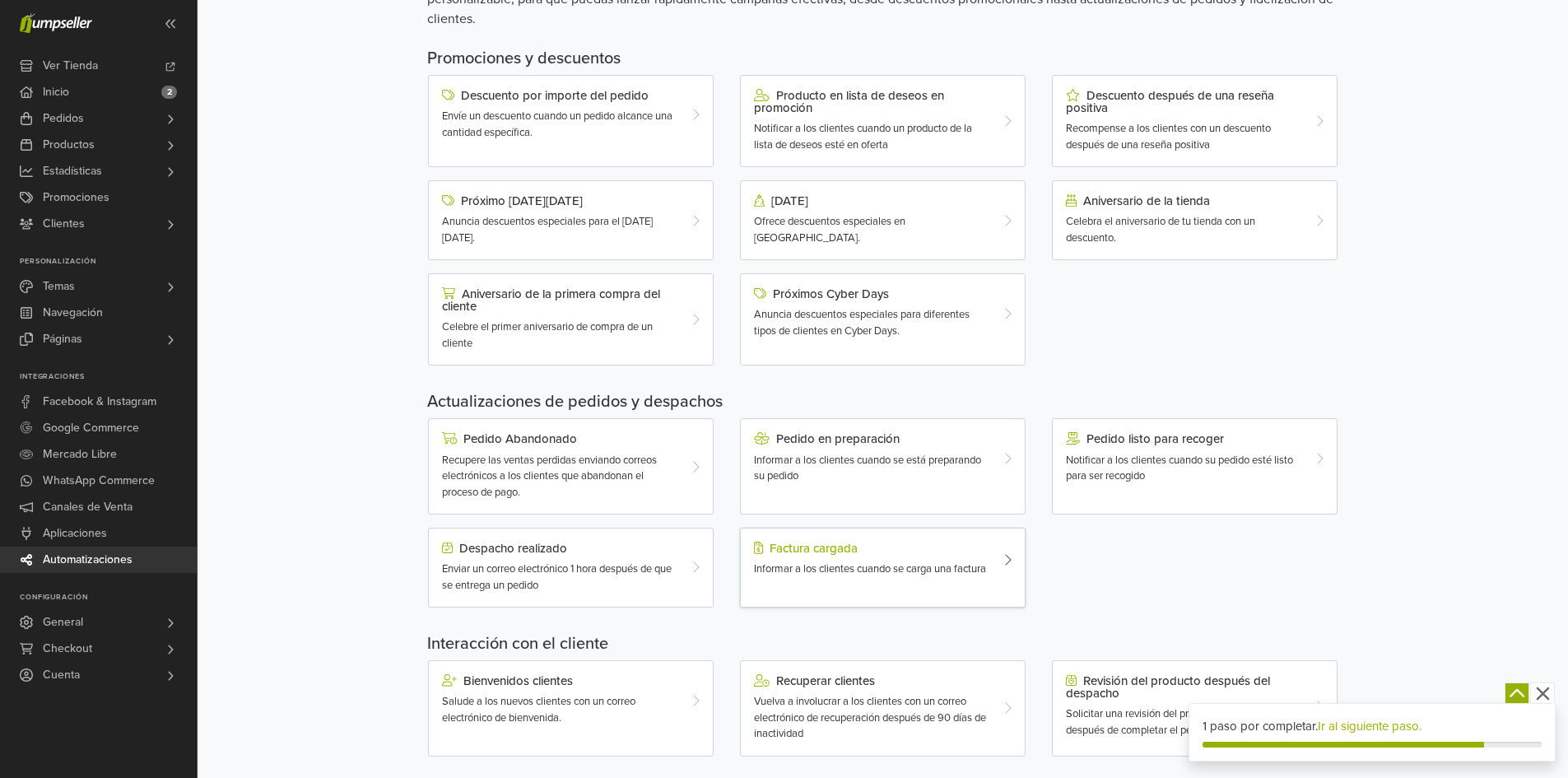
click at [846, 568] on span "Informar a los clientes cuando se carga una factura" at bounding box center [870, 569] width 233 height 13
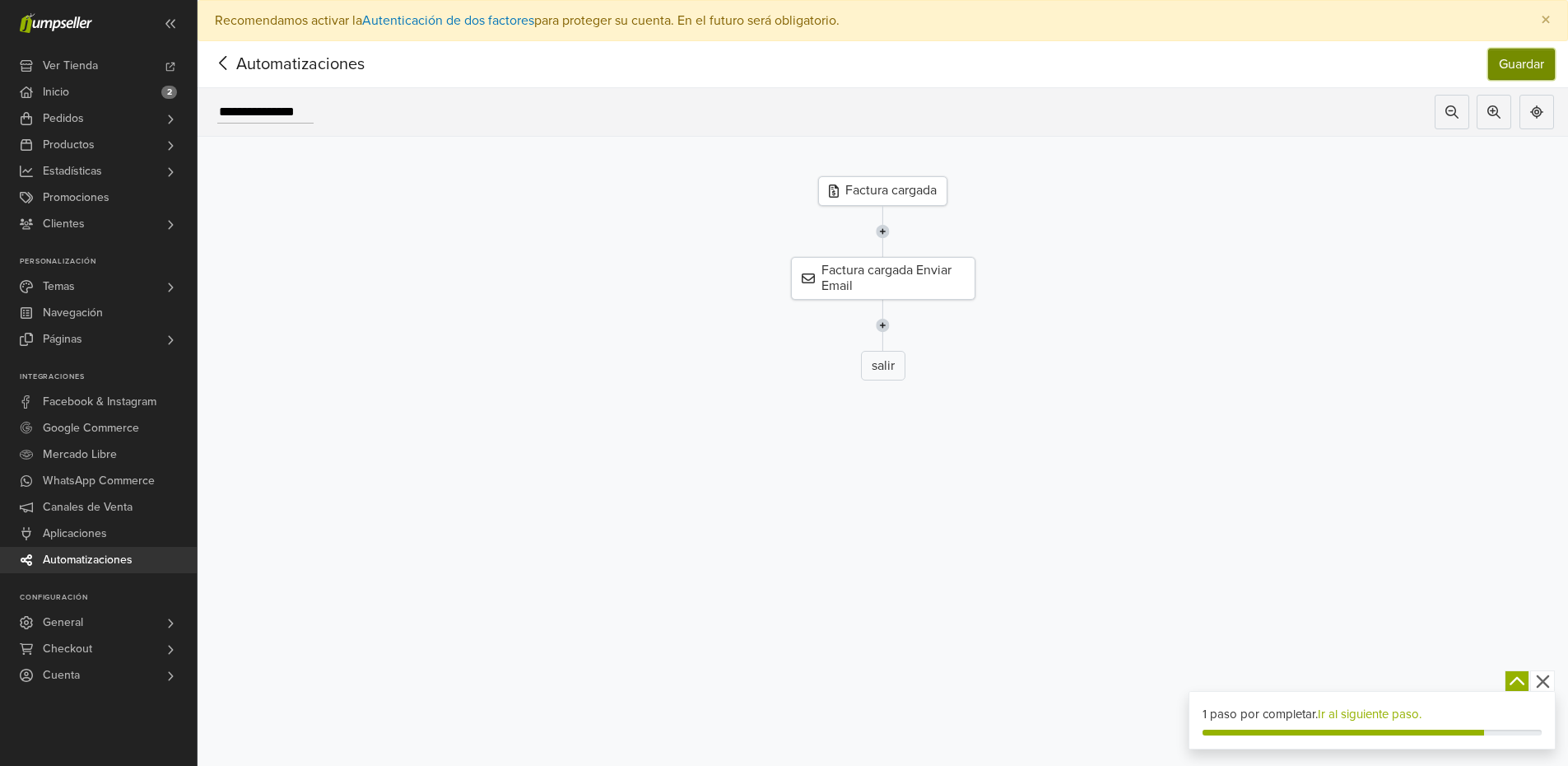
click at [1509, 63] on button "Guardar" at bounding box center [1522, 64] width 66 height 31
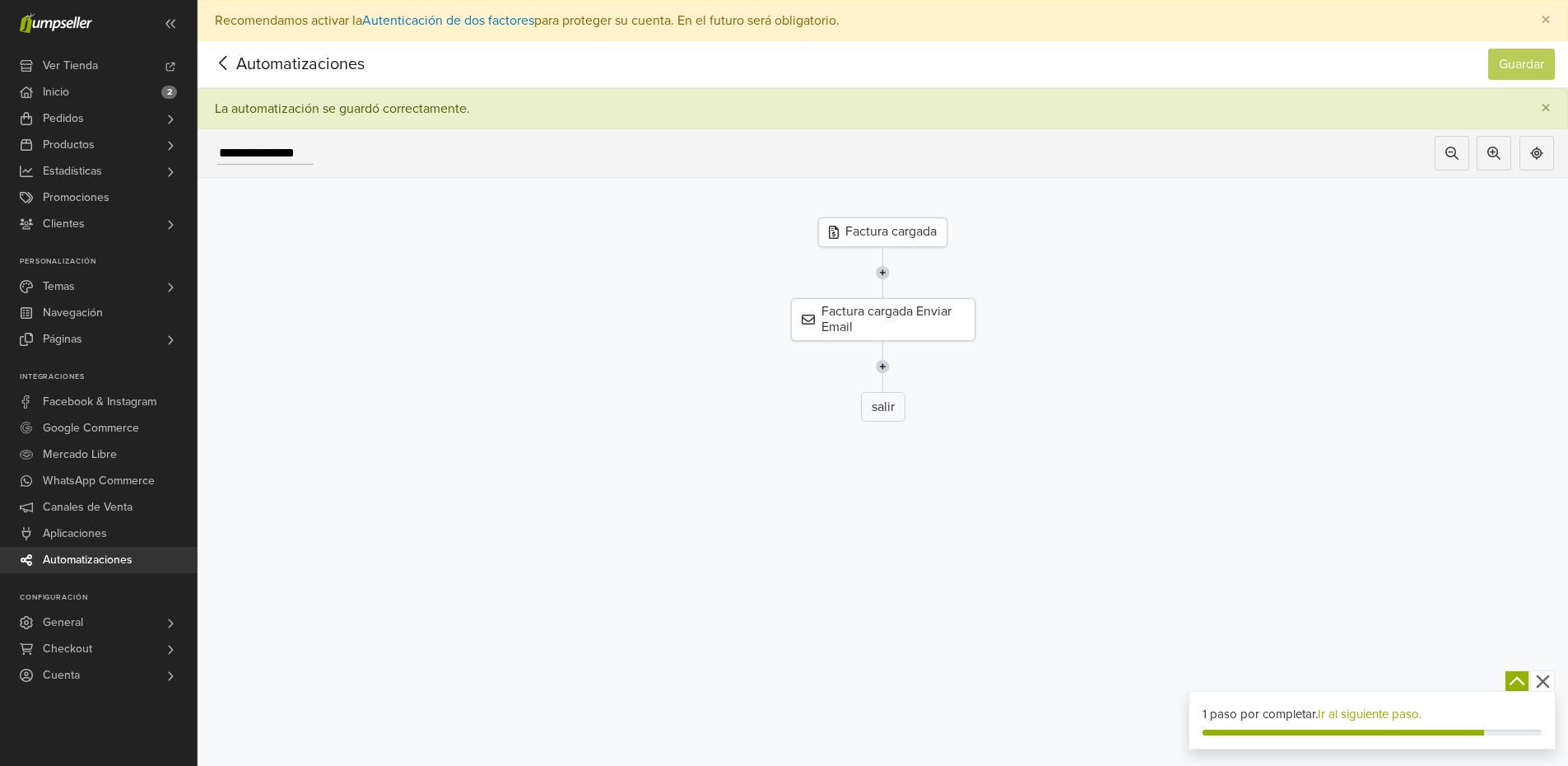
click at [231, 61] on icon at bounding box center [224, 63] width 25 height 21
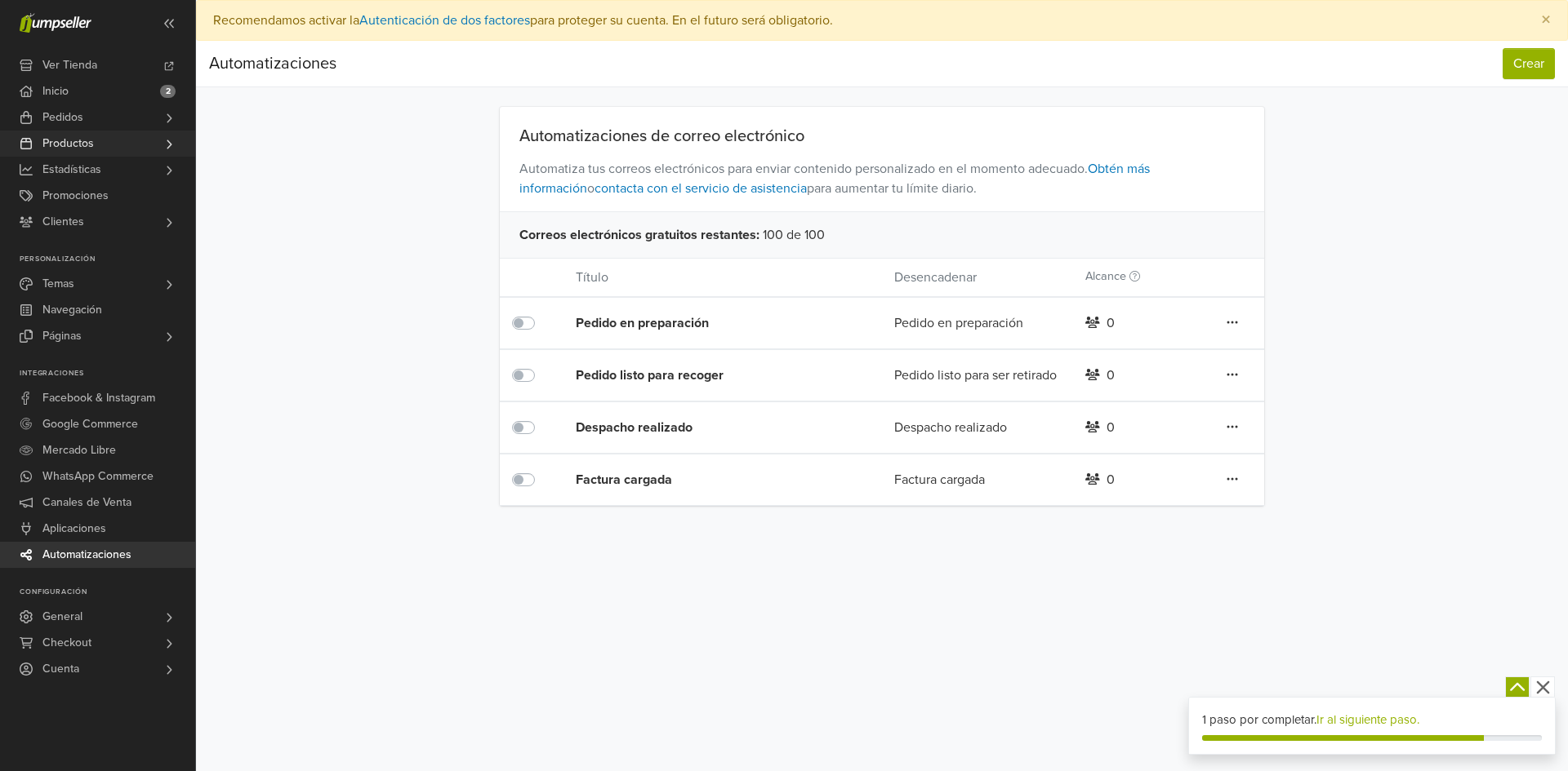
click at [91, 135] on span "Productos" at bounding box center [68, 143] width 51 height 26
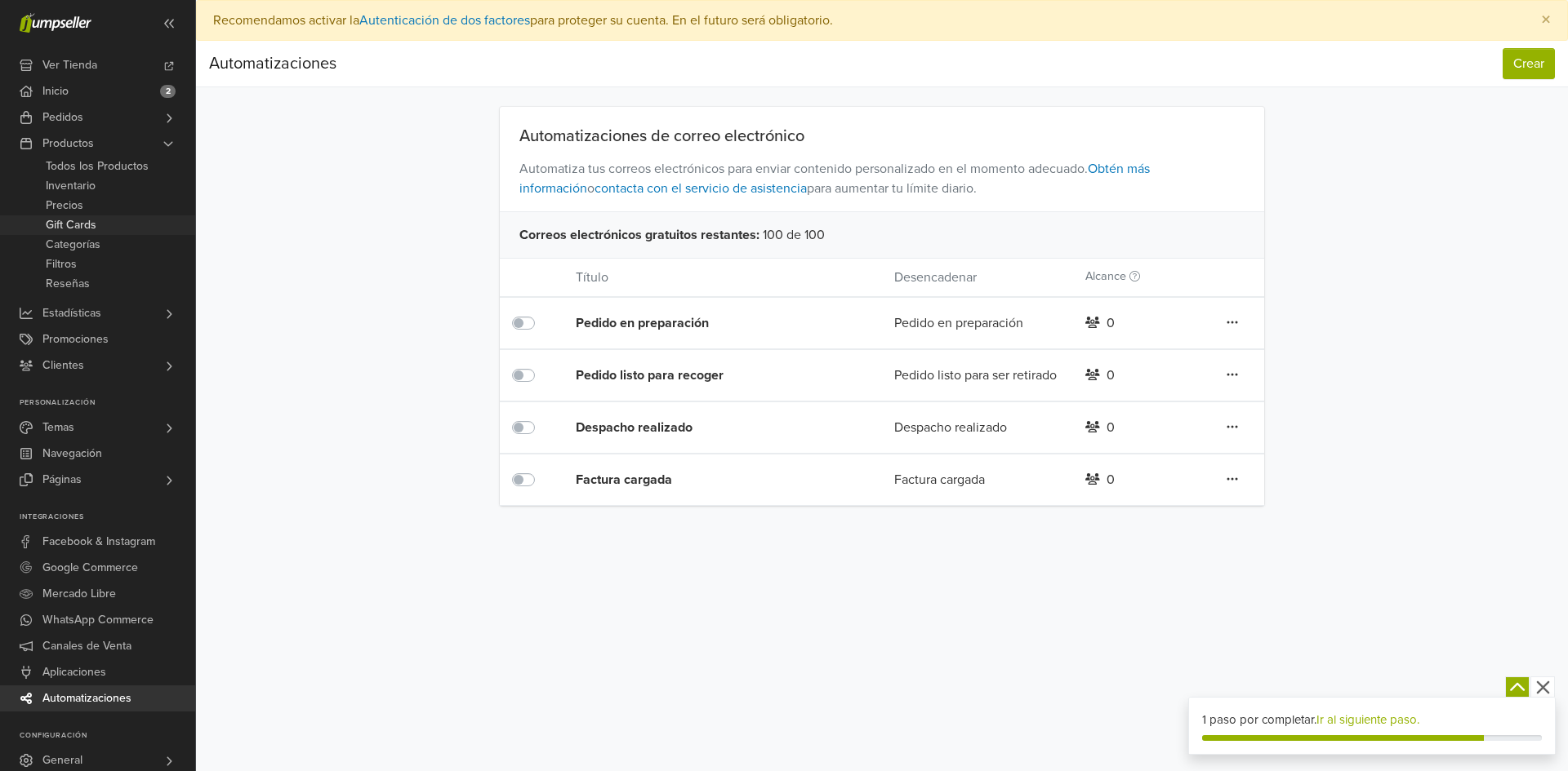
click at [102, 225] on link "Gift Cards" at bounding box center [97, 225] width 195 height 19
